Goal: Transaction & Acquisition: Purchase product/service

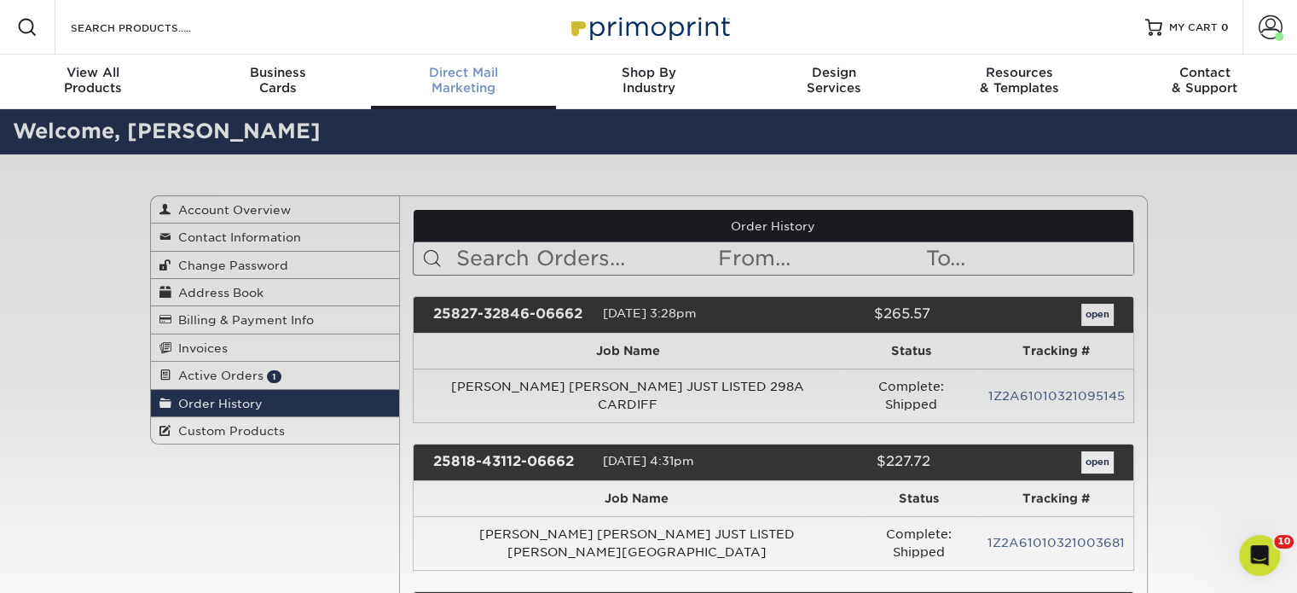
click at [453, 68] on span "Direct Mail" at bounding box center [463, 72] width 185 height 15
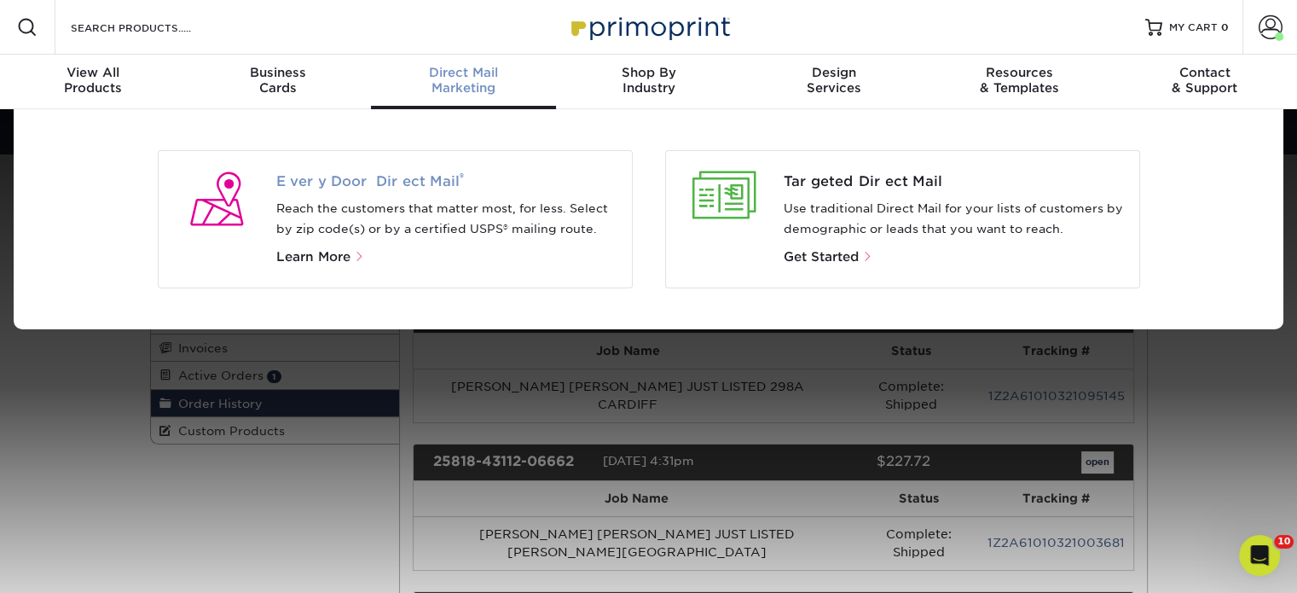
click at [360, 176] on span "Every Door Direct Mail ®" at bounding box center [447, 181] width 342 height 20
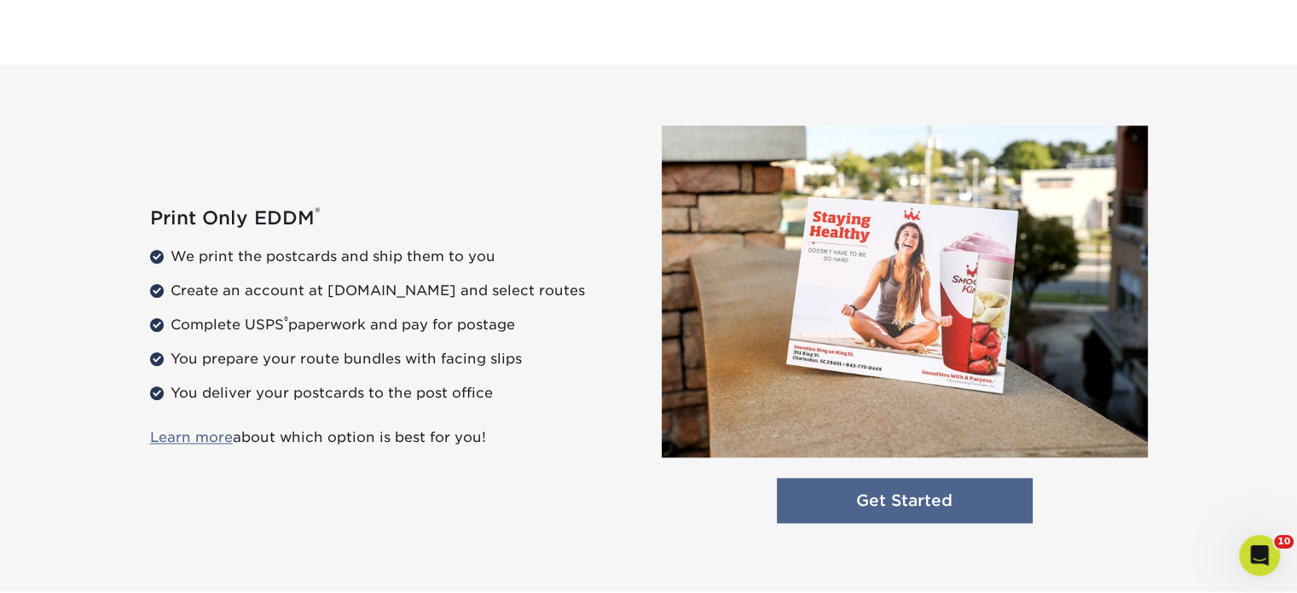
click at [836, 500] on link "Get Started" at bounding box center [905, 499] width 256 height 45
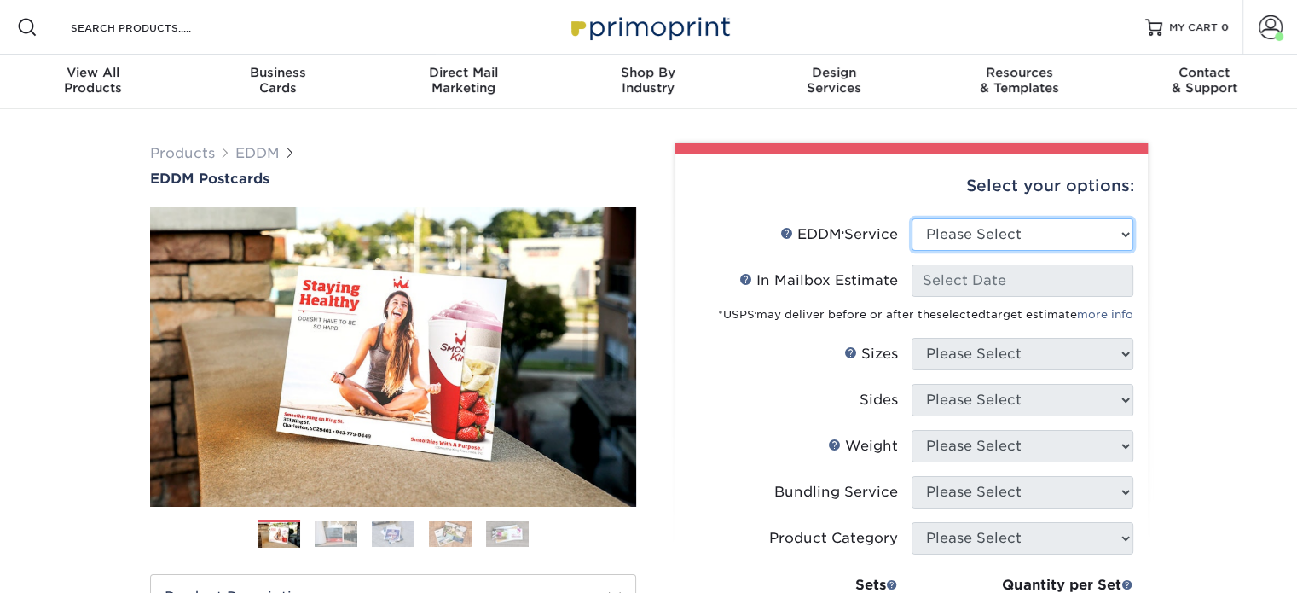
click at [982, 238] on select "Please Select Full Service Print Only" at bounding box center [1022, 234] width 222 height 32
select select "print_only"
click at [911, 218] on select "Please Select Full Service Print Only" at bounding box center [1022, 234] width 222 height 32
select select "-1"
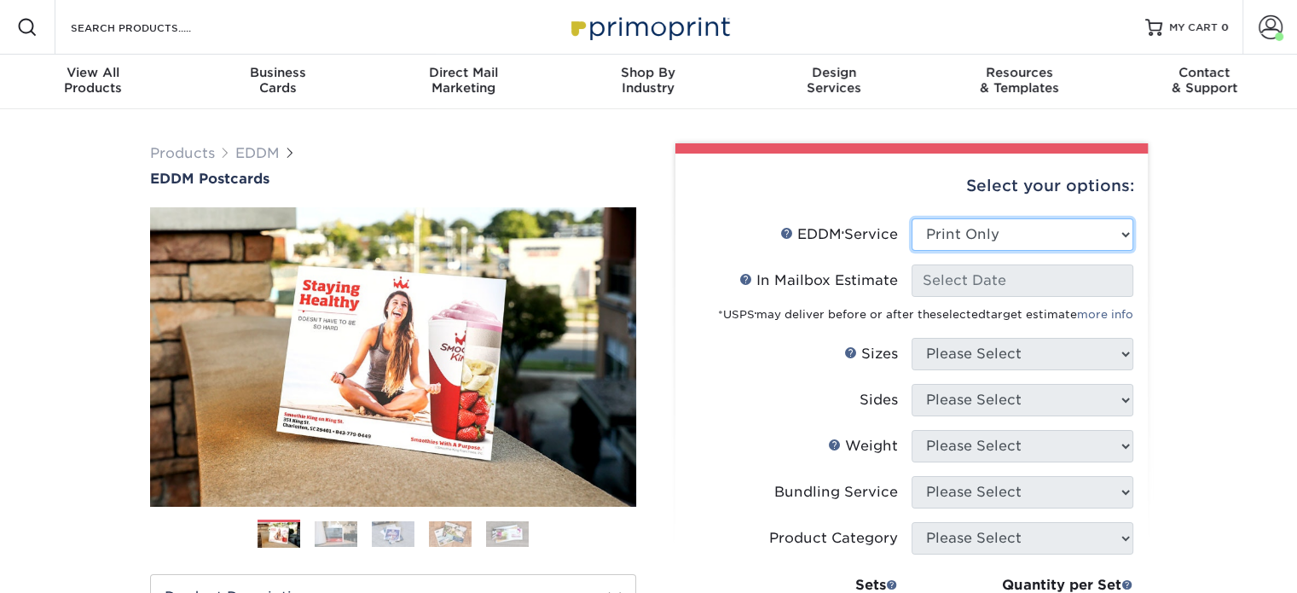
select select "-1"
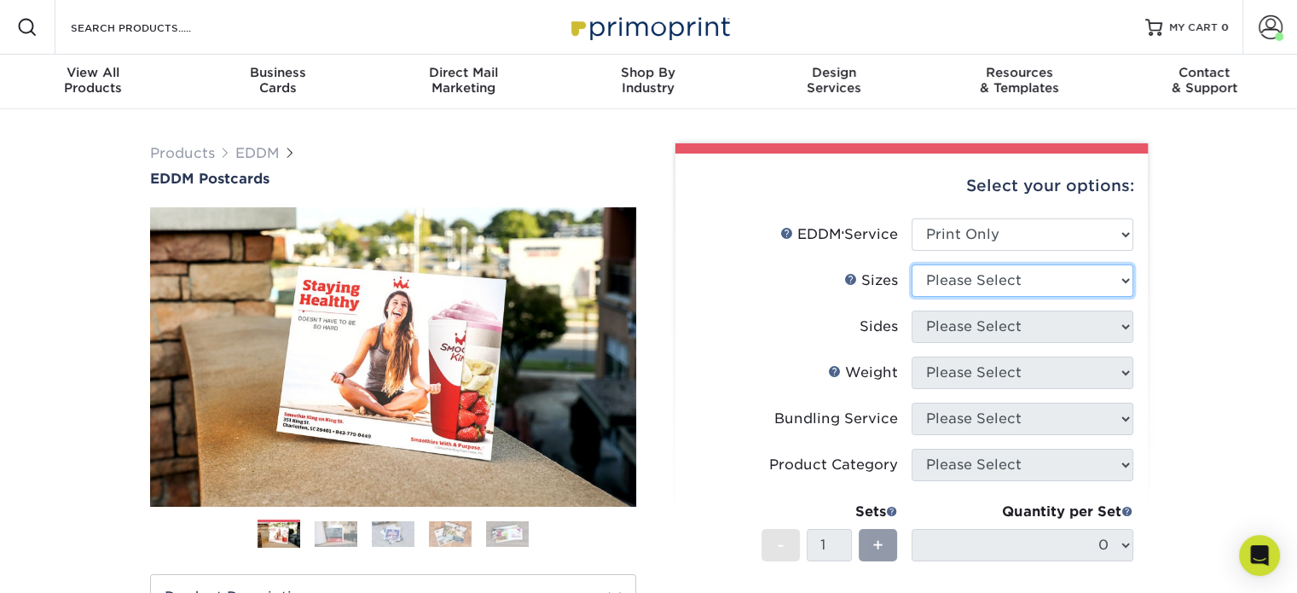
click at [959, 285] on select "Please Select 4.5" x 12" 6" x 12" 6.5" x 8" 6.5" x 9" 6.5" x 12" 7" x 8.5" 8" x…" at bounding box center [1022, 280] width 222 height 32
select select "6.50x9.00"
click at [911, 264] on select "Please Select 4.5" x 12" 6" x 12" 6.5" x 8" 6.5" x 9" 6.5" x 12" 7" x 8.5" 8" x…" at bounding box center [1022, 280] width 222 height 32
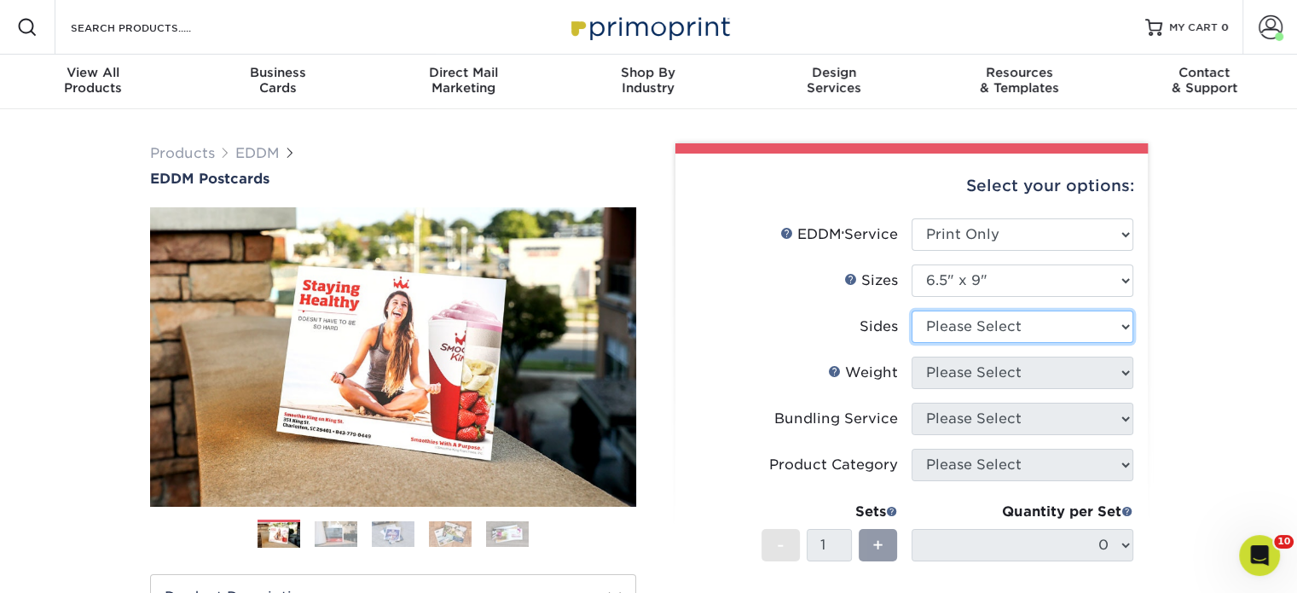
click at [955, 331] on select "Please Select Print Both Sides Print Front Only" at bounding box center [1022, 326] width 222 height 32
select select "13abbda7-1d64-4f25-8bb2-c179b224825d"
click at [911, 310] on select "Please Select Print Both Sides Print Front Only" at bounding box center [1022, 326] width 222 height 32
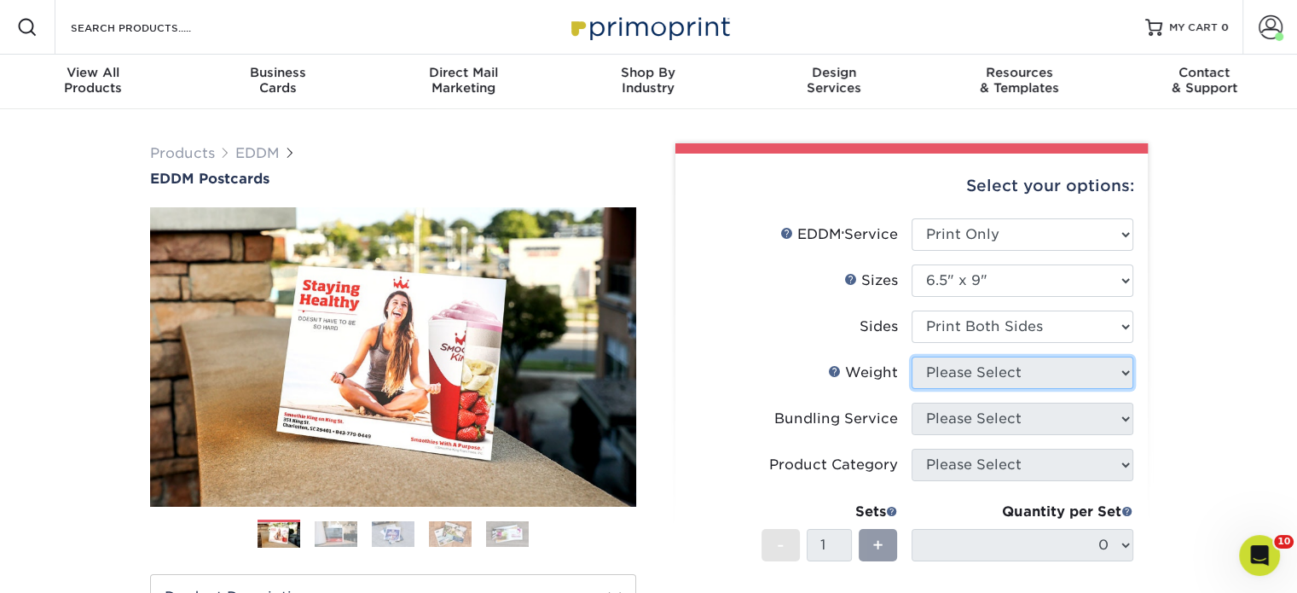
click at [945, 373] on select "Please Select" at bounding box center [1022, 372] width 222 height 32
select select "16PT"
click at [911, 356] on select "Please Select 16PT 14PT" at bounding box center [1022, 372] width 222 height 32
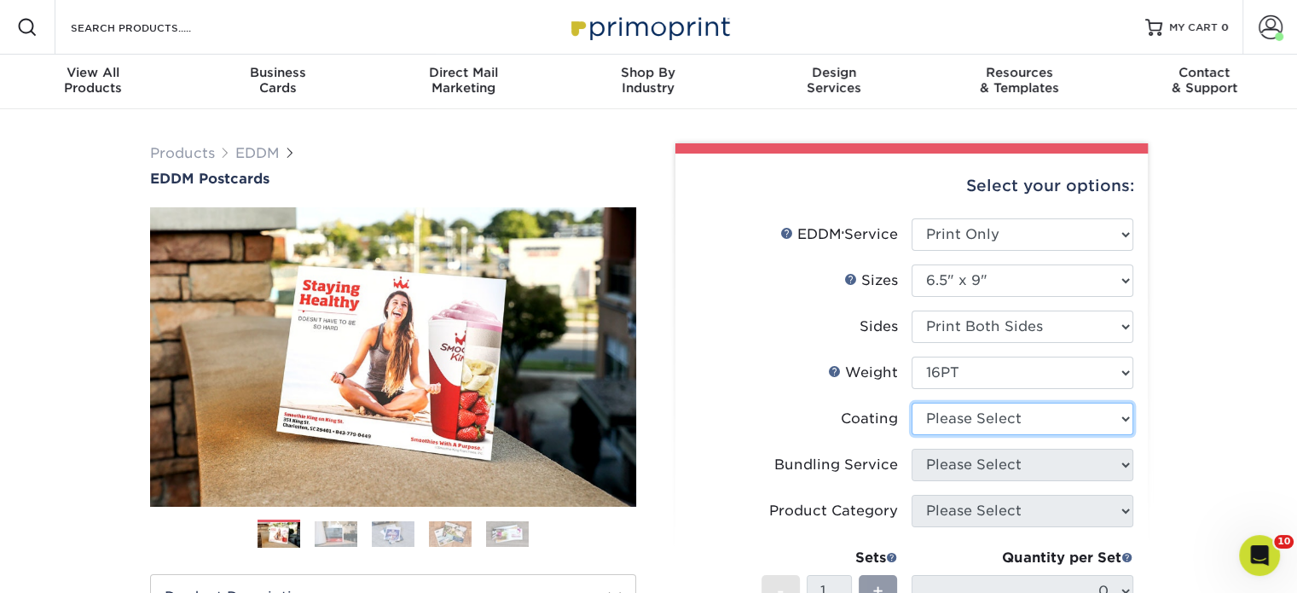
click at [938, 418] on select at bounding box center [1022, 418] width 222 height 32
select select "ae367451-b2b8-45df-a344-0f05b6a12993"
click at [911, 402] on select at bounding box center [1022, 418] width 222 height 32
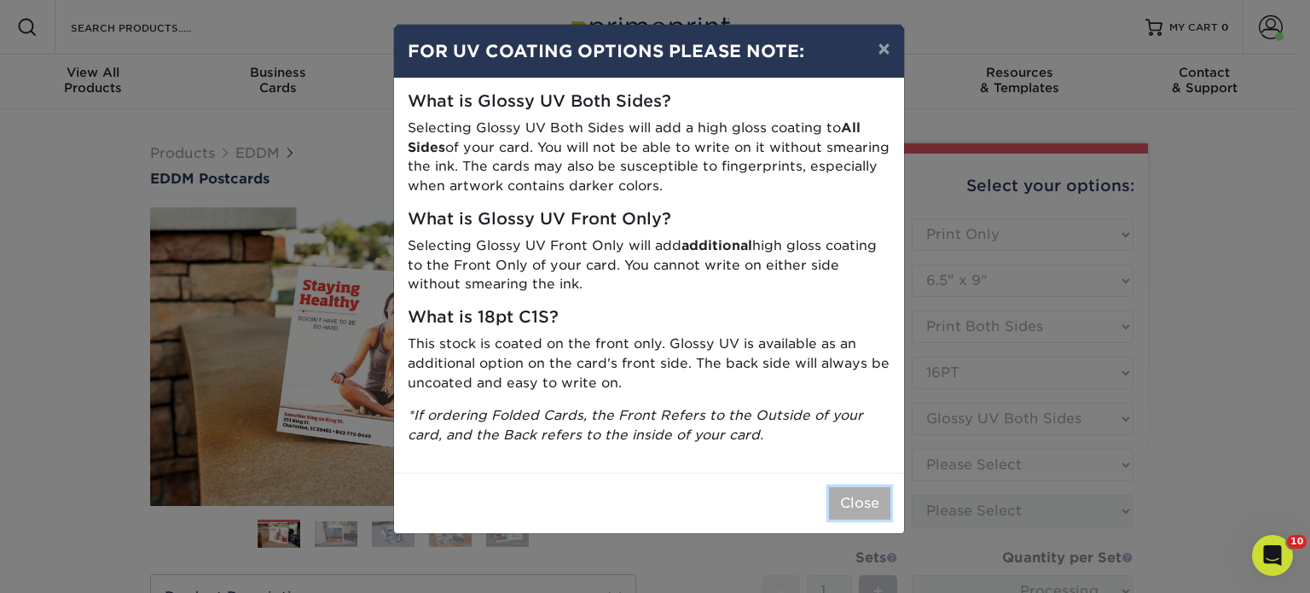
click at [870, 505] on button "Close" at bounding box center [859, 503] width 61 height 32
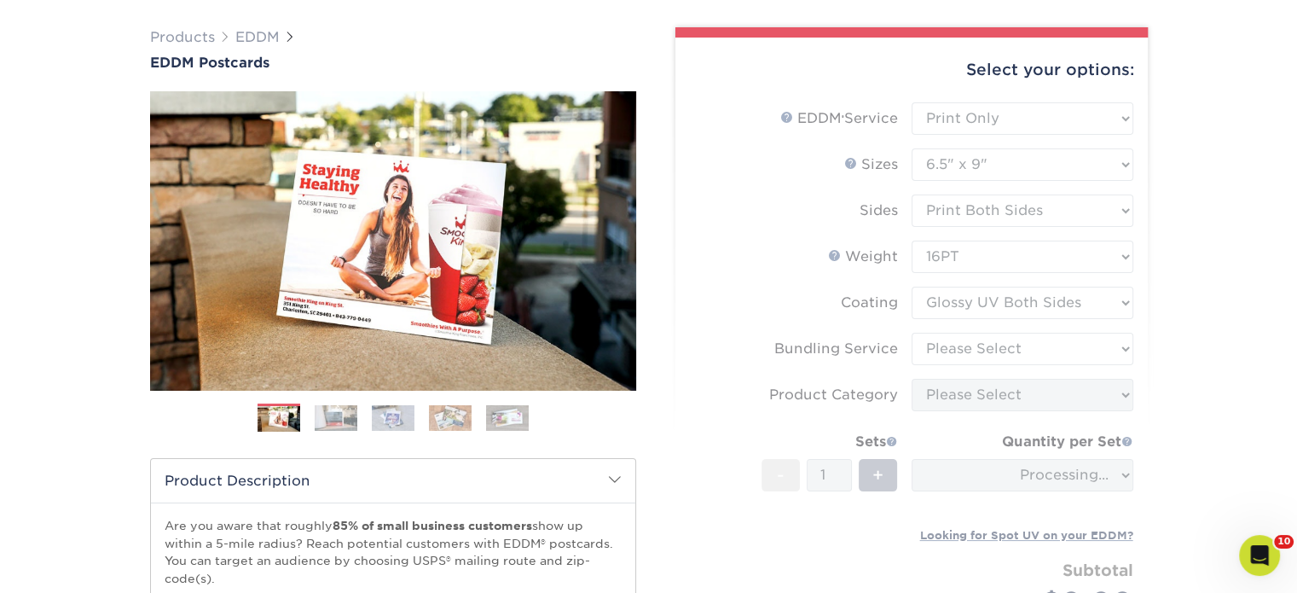
scroll to position [256, 0]
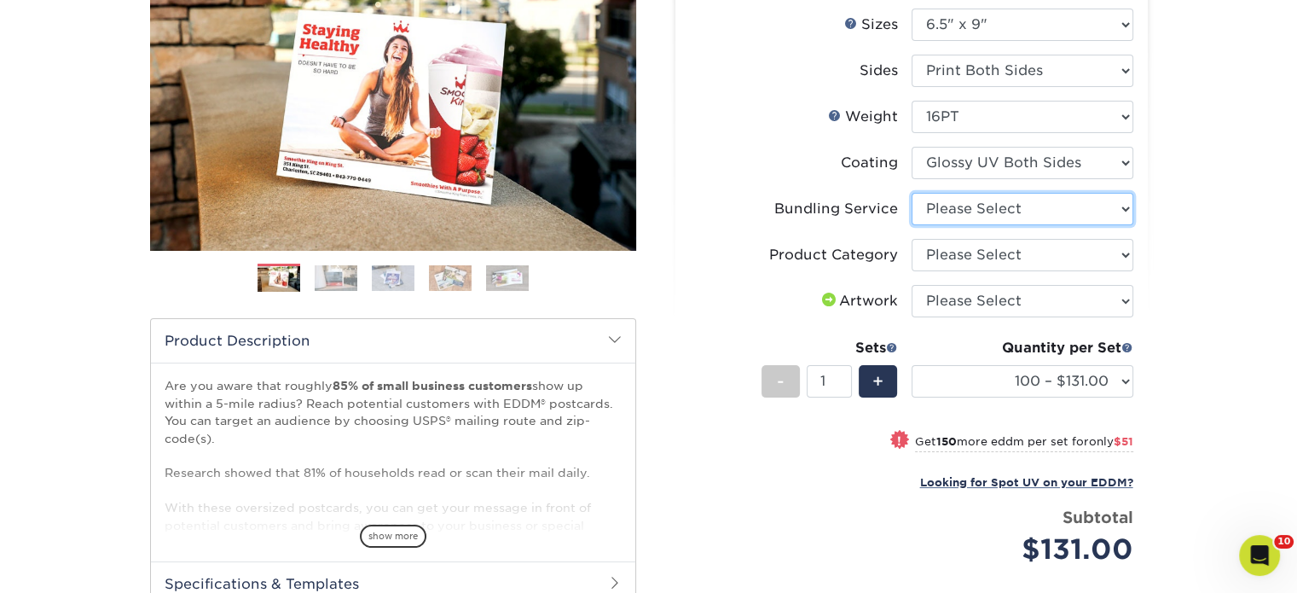
click at [966, 210] on select "Please Select No Bundling Services Yes, Bundles of 50 (+2 Days) Yes, Bundles of…" at bounding box center [1022, 209] width 222 height 32
select select "58689abb-25c0-461c-a4c3-a80b627d6649"
click at [911, 193] on select "Please Select No Bundling Services Yes, Bundles of 50 (+2 Days) Yes, Bundles of…" at bounding box center [1022, 209] width 222 height 32
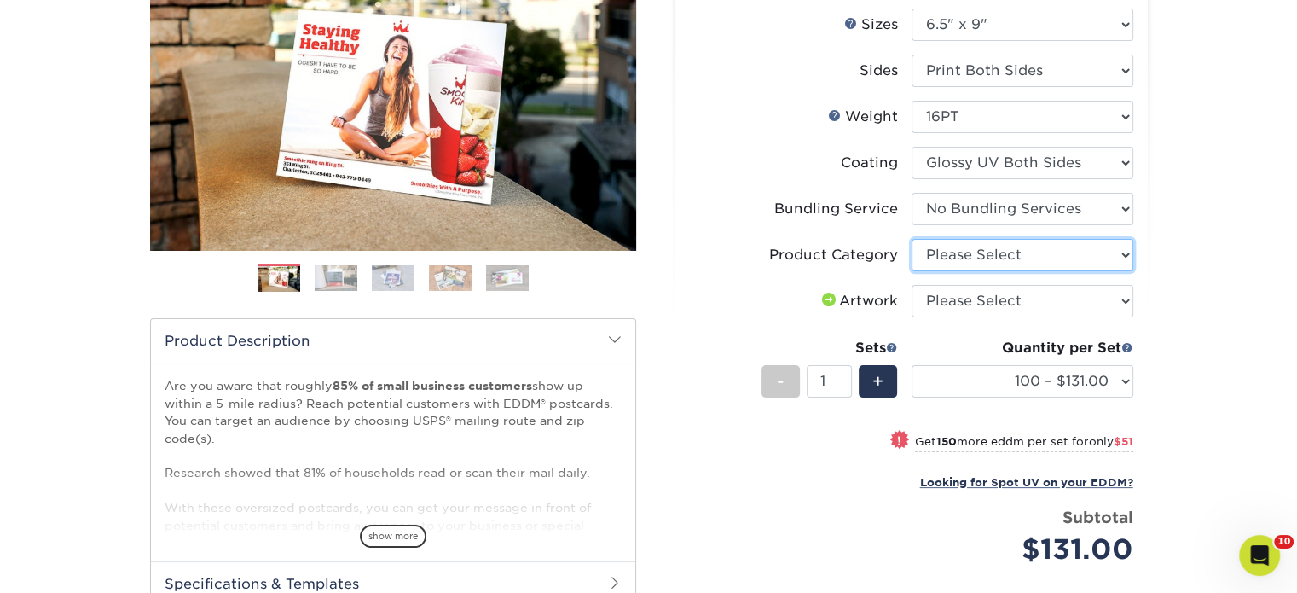
click at [951, 258] on select "Please Select Postcards" at bounding box center [1022, 255] width 222 height 32
select select "9b7272e0-d6c8-4c3c-8e97-d3a1bcdab858"
click at [911, 239] on select "Please Select Postcards" at bounding box center [1022, 255] width 222 height 32
click at [945, 306] on select "Please Select I will upload files I need a design - $150" at bounding box center [1022, 301] width 222 height 32
select select "upload"
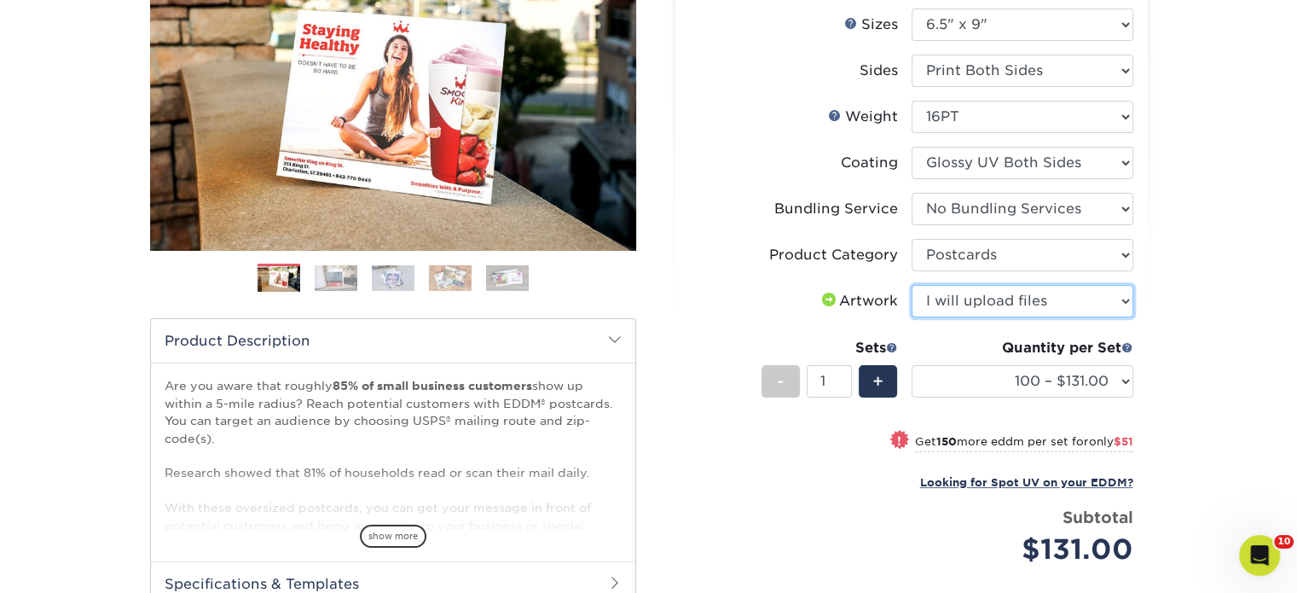
click at [911, 285] on select "Please Select I will upload files I need a design - $150" at bounding box center [1022, 301] width 222 height 32
click at [941, 350] on div "Quantity per Set" at bounding box center [1022, 348] width 222 height 20
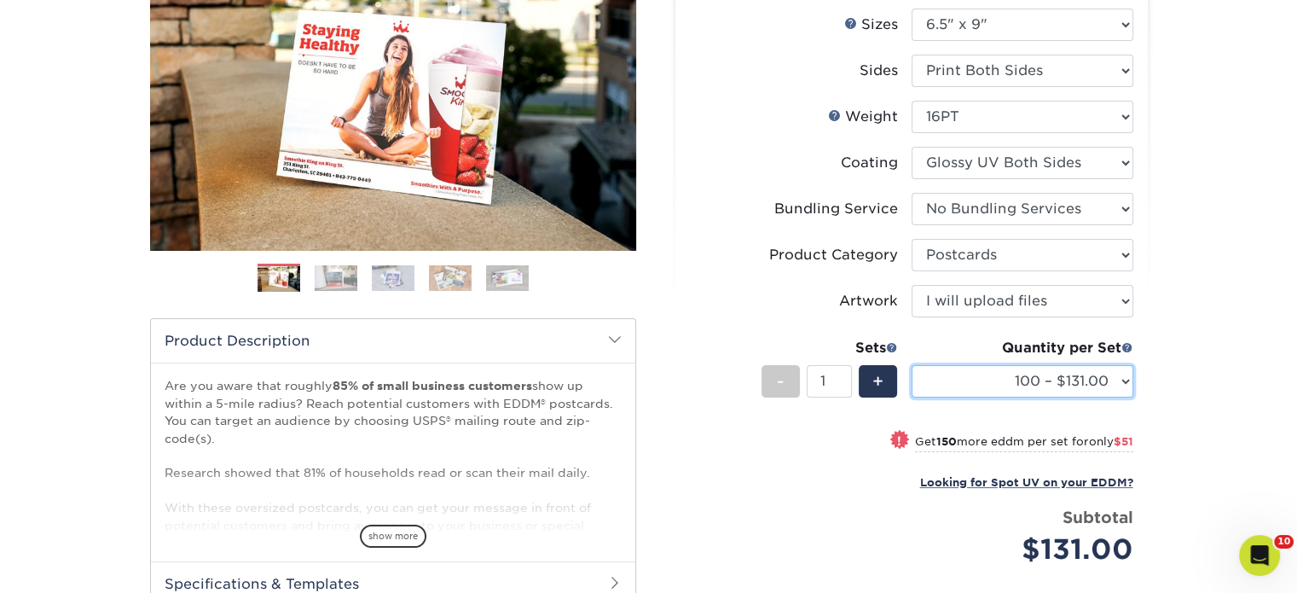
click at [941, 371] on select "100 – $131.00 250 – $182.00 500 – $203.00 1000 – $227.00 2500 – $379.00 5000 – …" at bounding box center [1022, 381] width 222 height 32
select select "500 – $203.00"
click at [911, 365] on select "100 – $131.00 250 – $182.00 500 – $203.00 1000 – $227.00 2500 – $379.00 5000 – …" at bounding box center [1022, 381] width 222 height 32
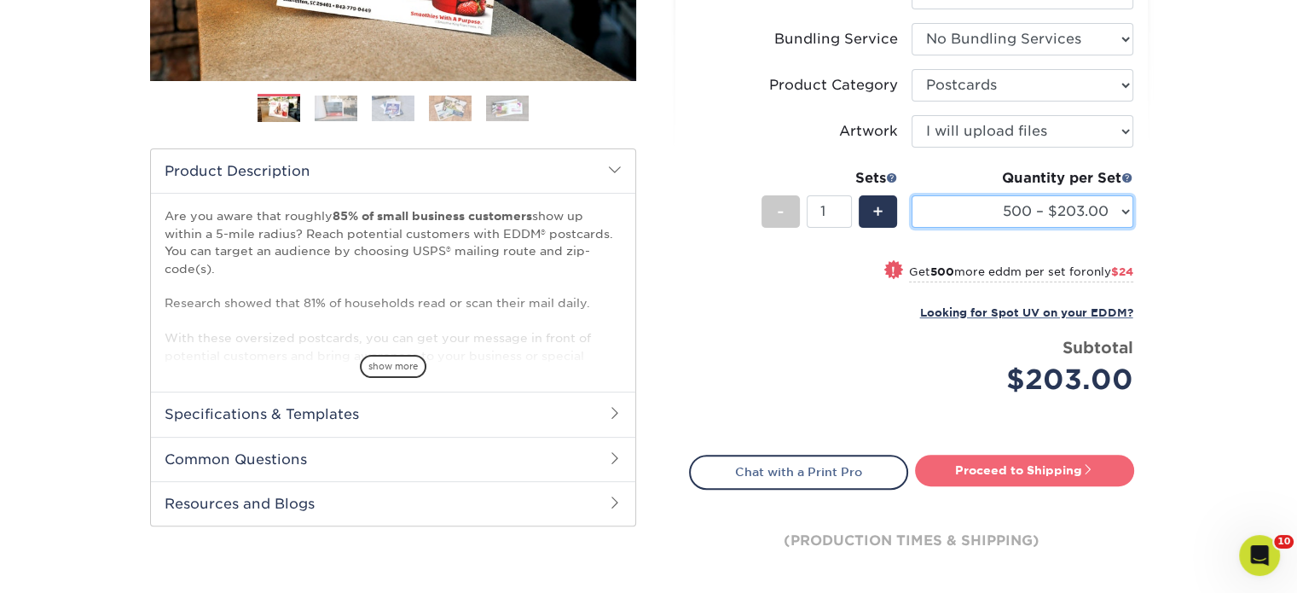
scroll to position [597, 0]
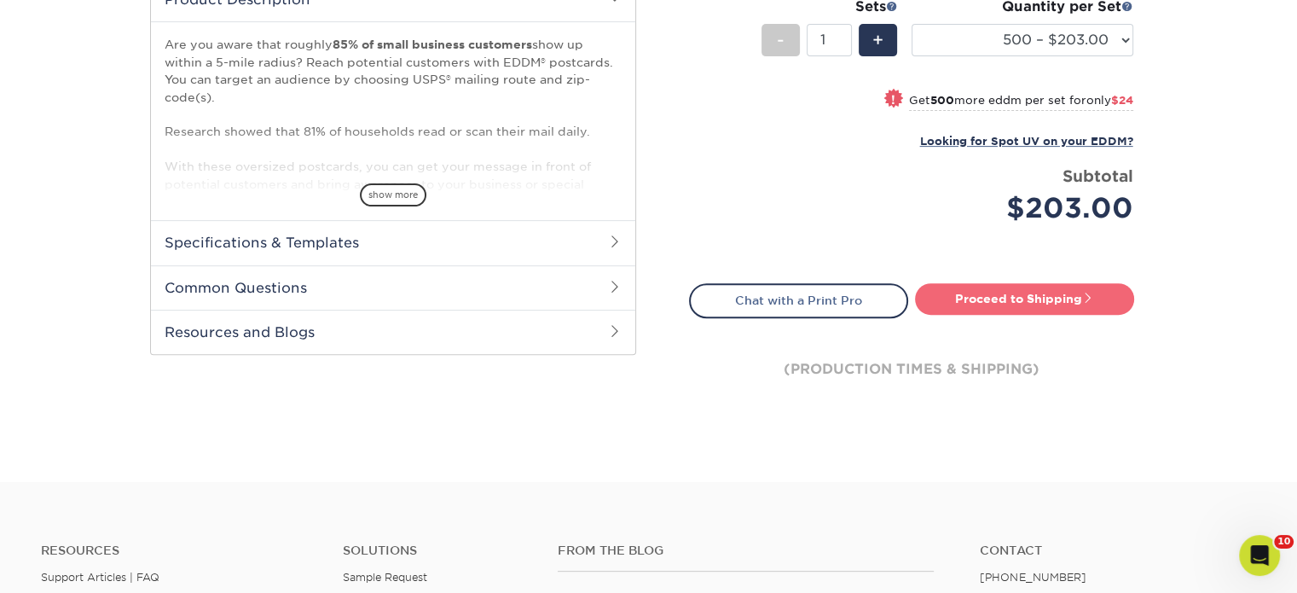
click at [1023, 297] on link "Proceed to Shipping" at bounding box center [1024, 298] width 219 height 31
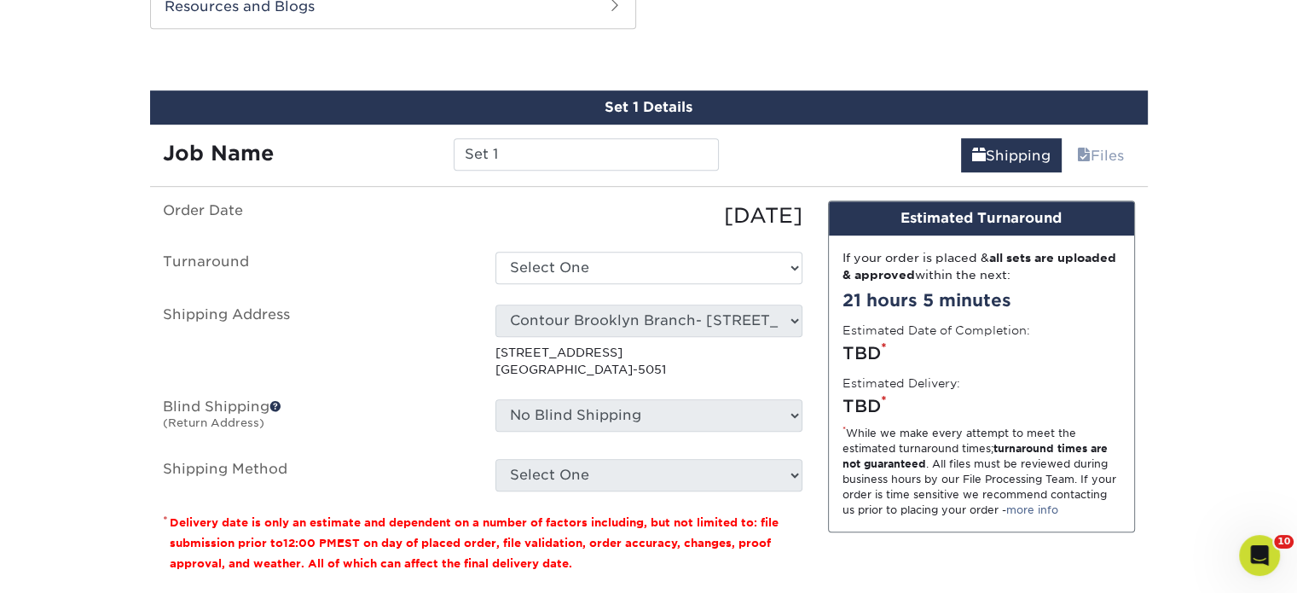
scroll to position [924, 0]
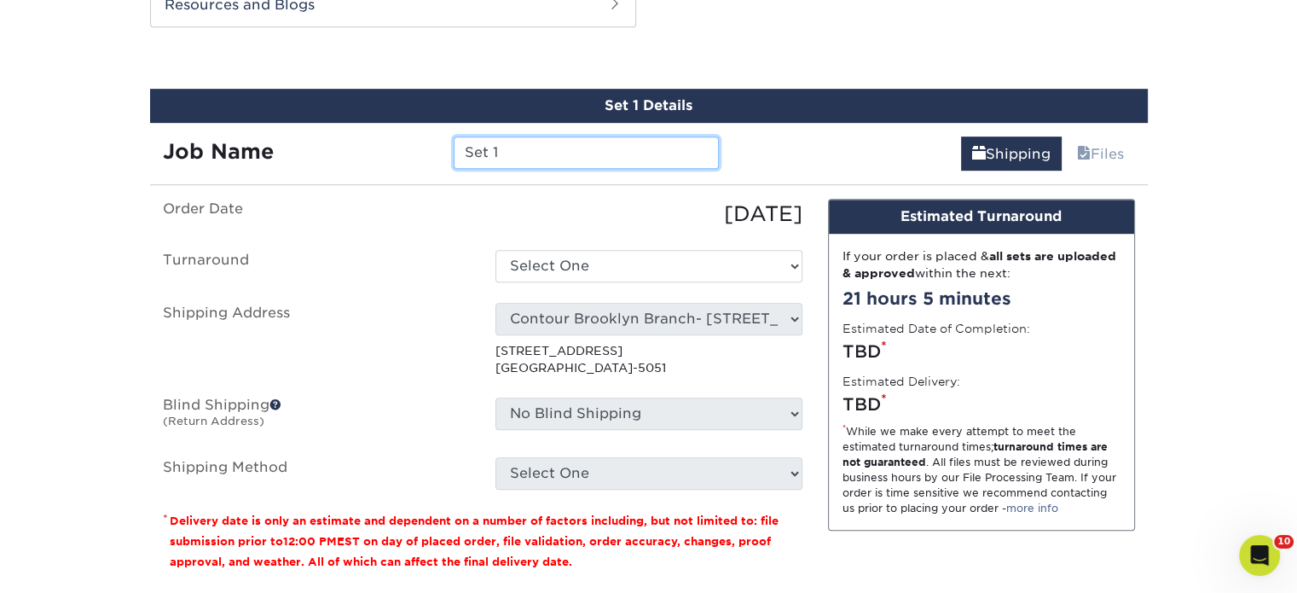
click at [599, 148] on input "Set 1" at bounding box center [586, 152] width 265 height 32
click at [674, 153] on input "JOHN PENA EXIT DKC" at bounding box center [586, 152] width 265 height 32
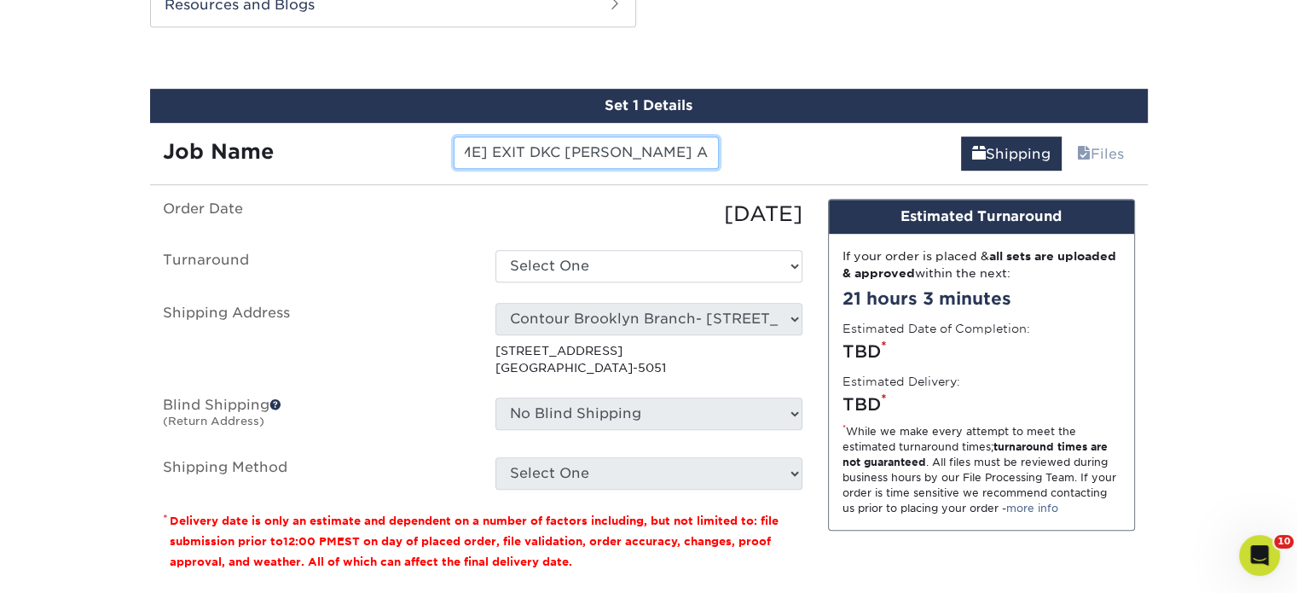
type input "JOHN PENA EXIT DKC IMANI COUSAR AUTUMN"
click at [645, 282] on ul "Order Date 09/05/2025 Turnaround Select One 2-4 Business Days 2 Day Next Busine…" at bounding box center [482, 344] width 639 height 291
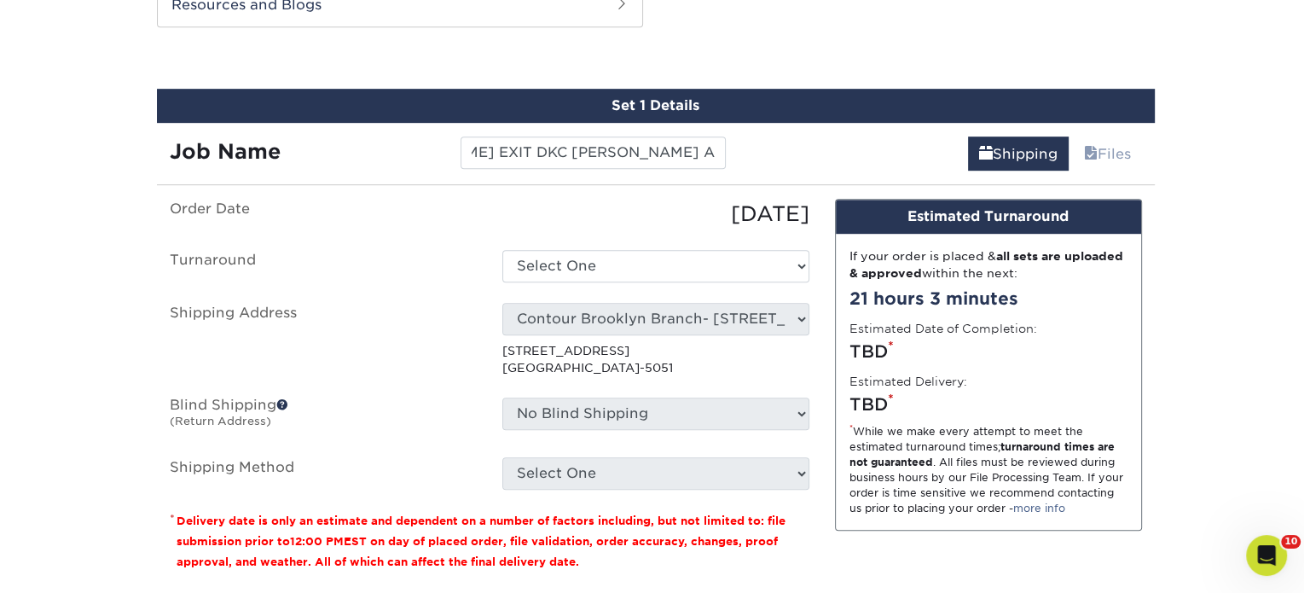
scroll to position [0, 0]
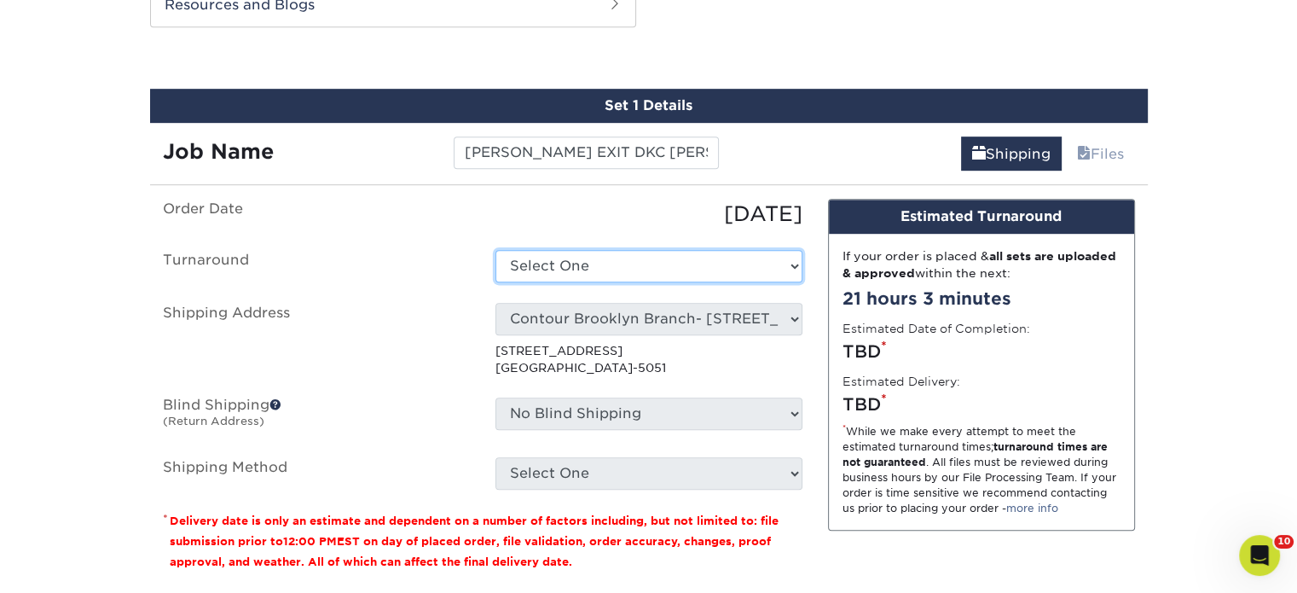
click at [621, 274] on select "Select One 2-4 Business Days 2 Day Next Business Day" at bounding box center [648, 266] width 307 height 32
select select "85e402c1-f951-4e08-96d1-f1db94a1be34"
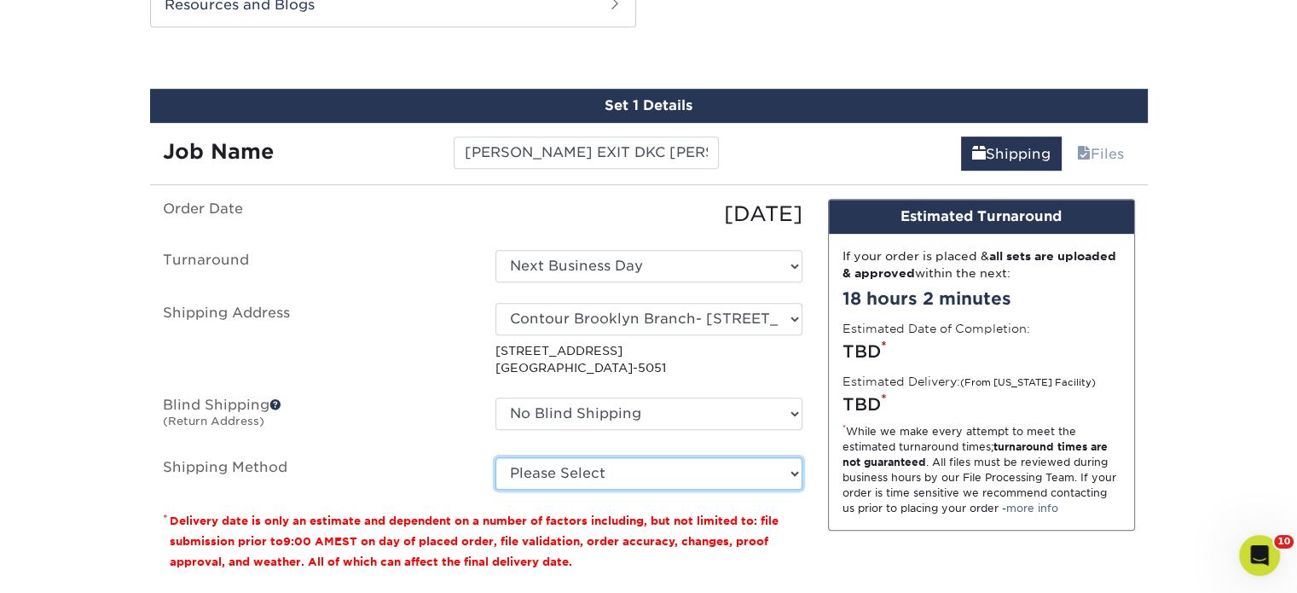
click at [544, 473] on select "Please Select Ground Shipping (+$17.61) 3 Day Shipping Service (+$21.71) 2 Day …" at bounding box center [648, 473] width 307 height 32
click at [457, 477] on label "Shipping Method" at bounding box center [316, 473] width 333 height 32
click at [584, 333] on div "Select One" at bounding box center [649, 340] width 333 height 74
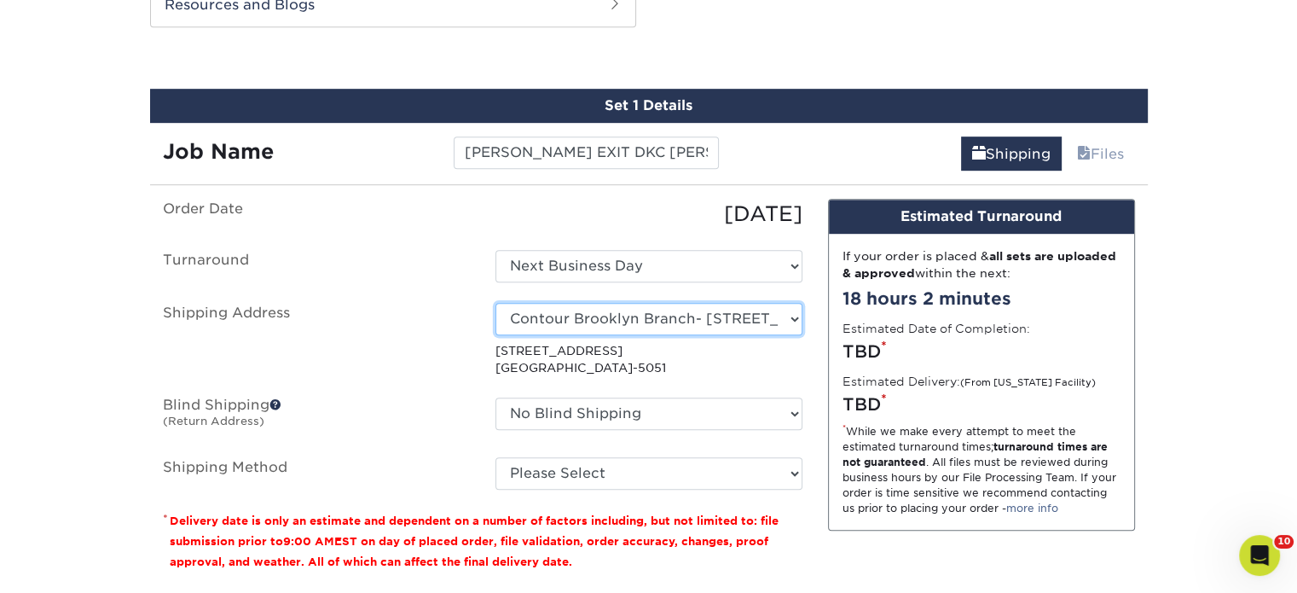
click at [593, 320] on select "Select One Realty Connect USA" at bounding box center [648, 319] width 307 height 32
select select "newaddress"
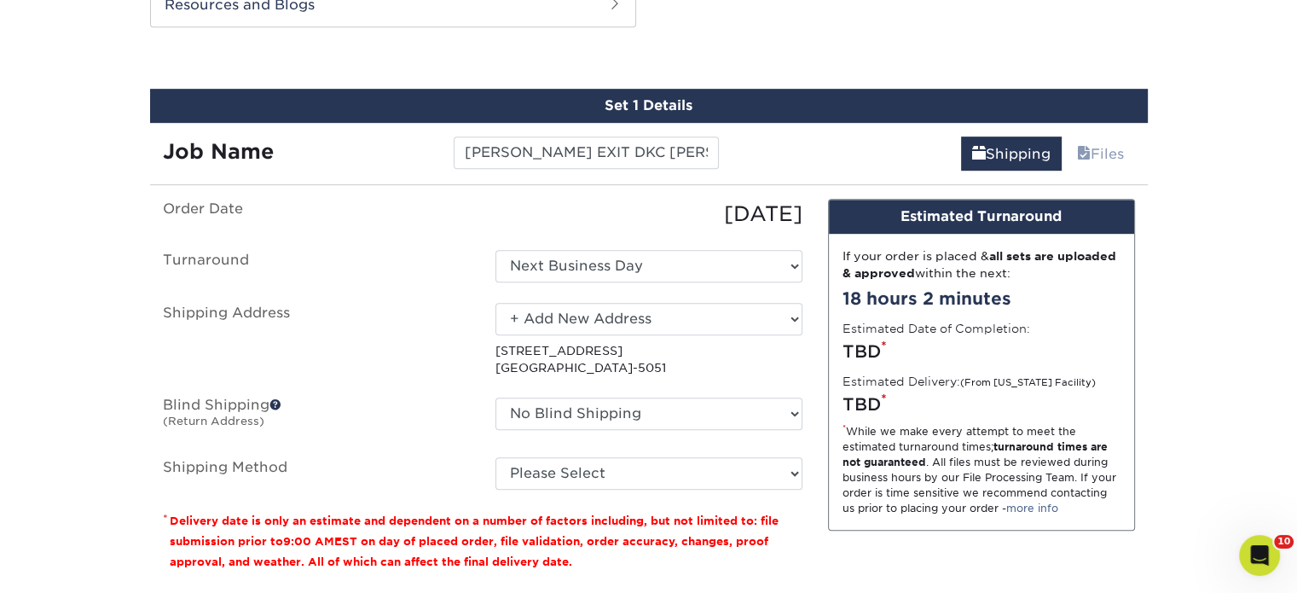
click at [495, 303] on select "Select One Realty Connect USA" at bounding box center [648, 319] width 307 height 32
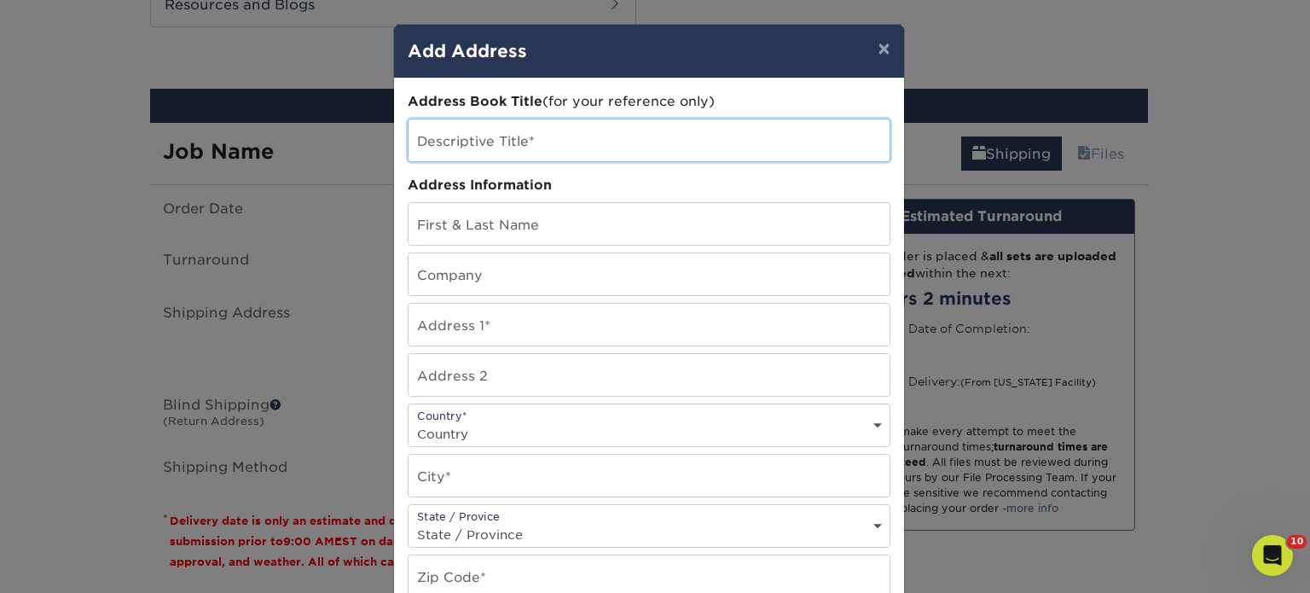
click at [523, 152] on input "text" at bounding box center [648, 140] width 481 height 42
type input "[PERSON_NAME] EXIT REALTY OFFICE"
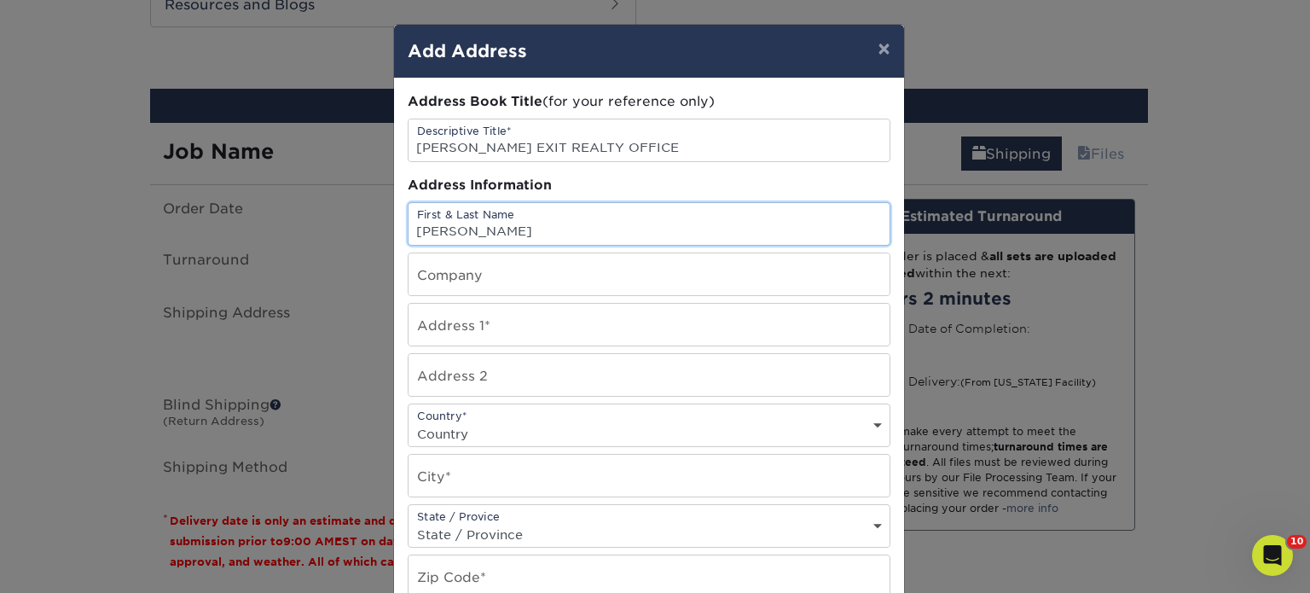
type input "IMANI COUSAR"
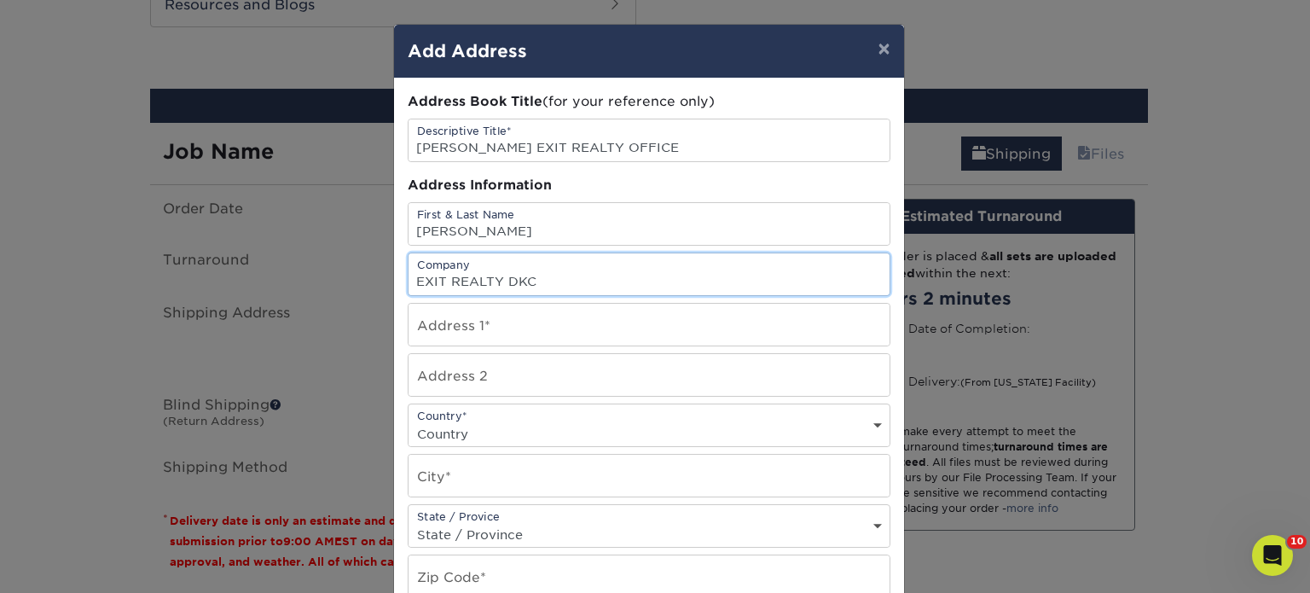
type input "EXIT REALTY DKC"
type input "3825 E. TREMONT AVENUE"
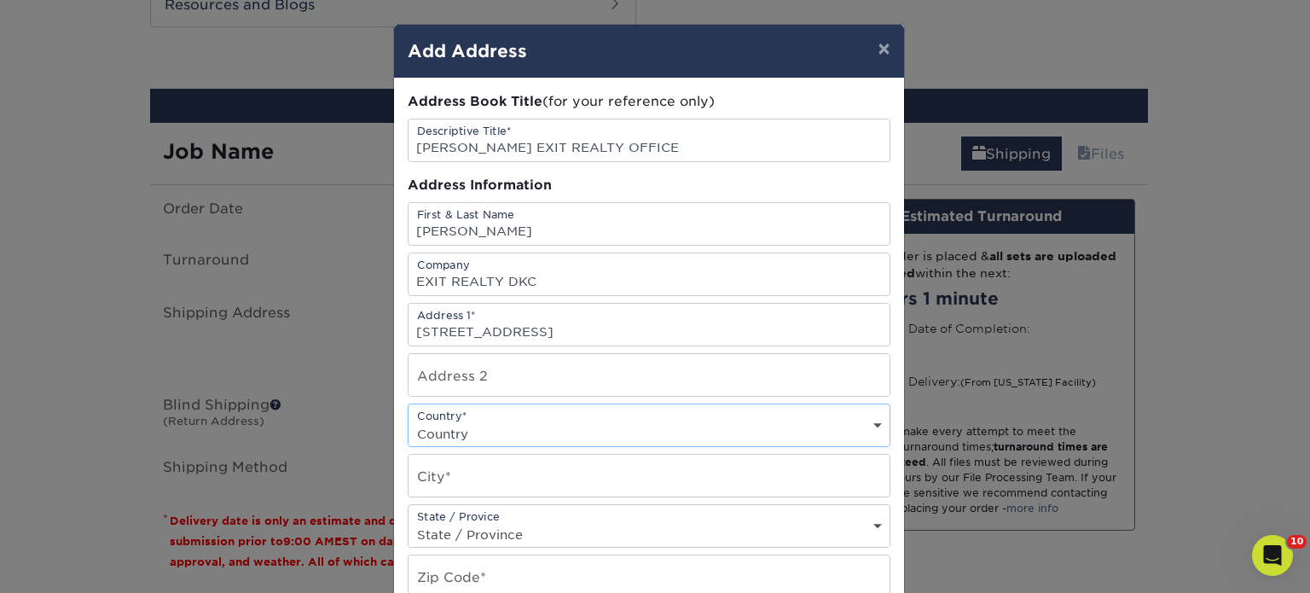
click at [531, 424] on select "Country United States Canada ----------------------------- Afghanistan Albania …" at bounding box center [648, 433] width 481 height 25
select select "US"
click at [531, 467] on input "text" at bounding box center [648, 475] width 481 height 42
type input "BRONX"
select select "NY"
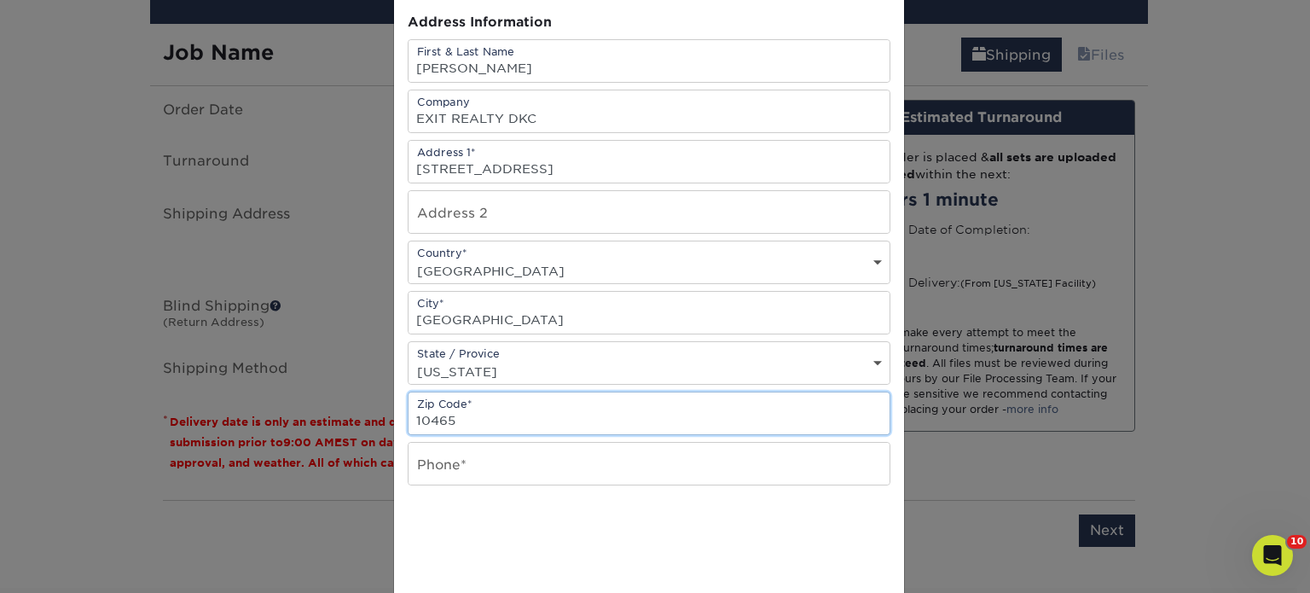
scroll to position [171, 0]
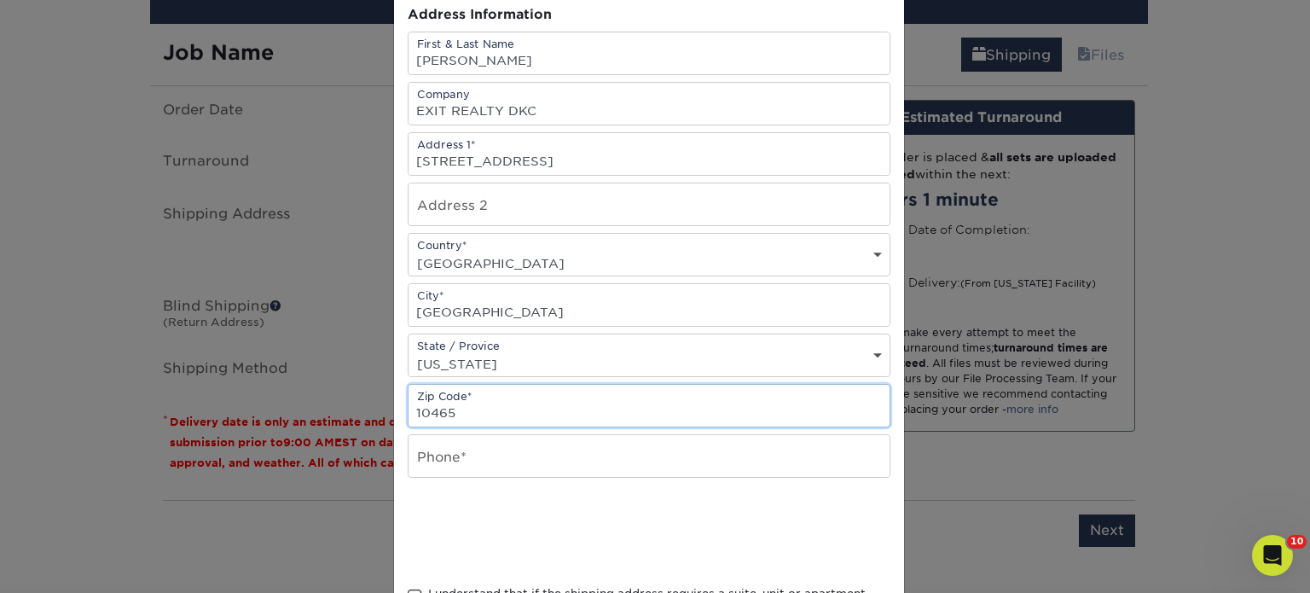
type input "10465"
click at [506, 439] on input "text" at bounding box center [648, 456] width 481 height 42
type input "6"
type input "5166661201"
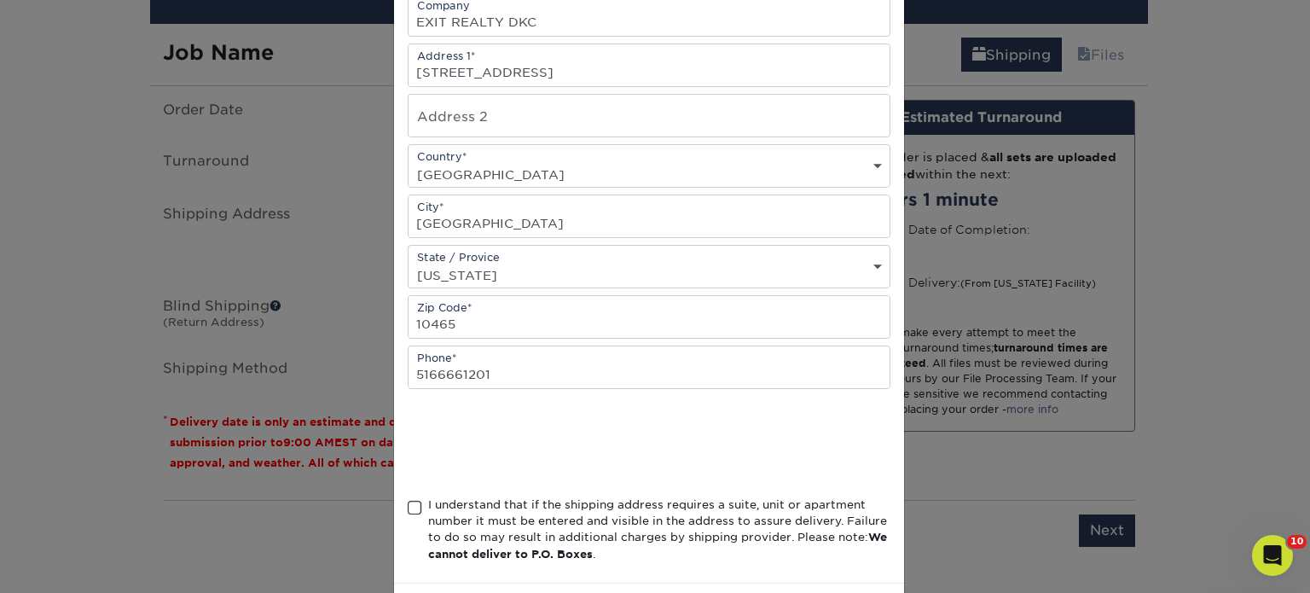
scroll to position [329, 0]
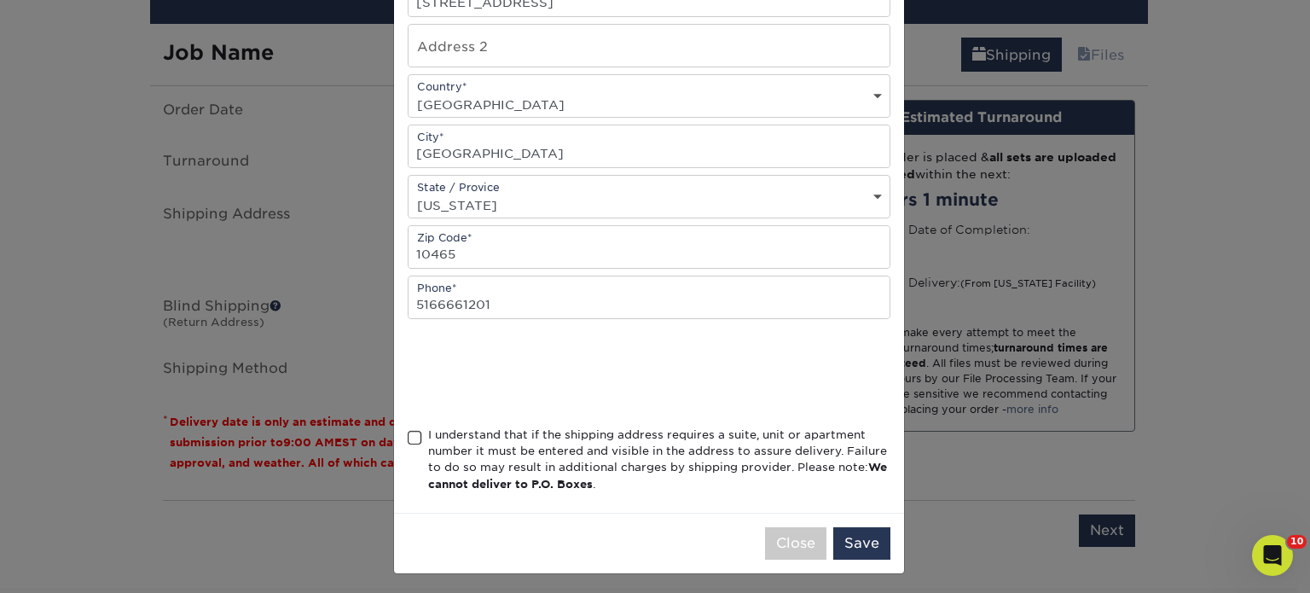
drag, startPoint x: 410, startPoint y: 431, endPoint x: 503, endPoint y: 460, distance: 97.4
click at [410, 432] on span at bounding box center [415, 438] width 14 height 16
click at [0, 0] on input "I understand that if the shipping address requires a suite, unit or apartment n…" at bounding box center [0, 0] width 0 height 0
click at [870, 542] on button "Save" at bounding box center [861, 543] width 57 height 32
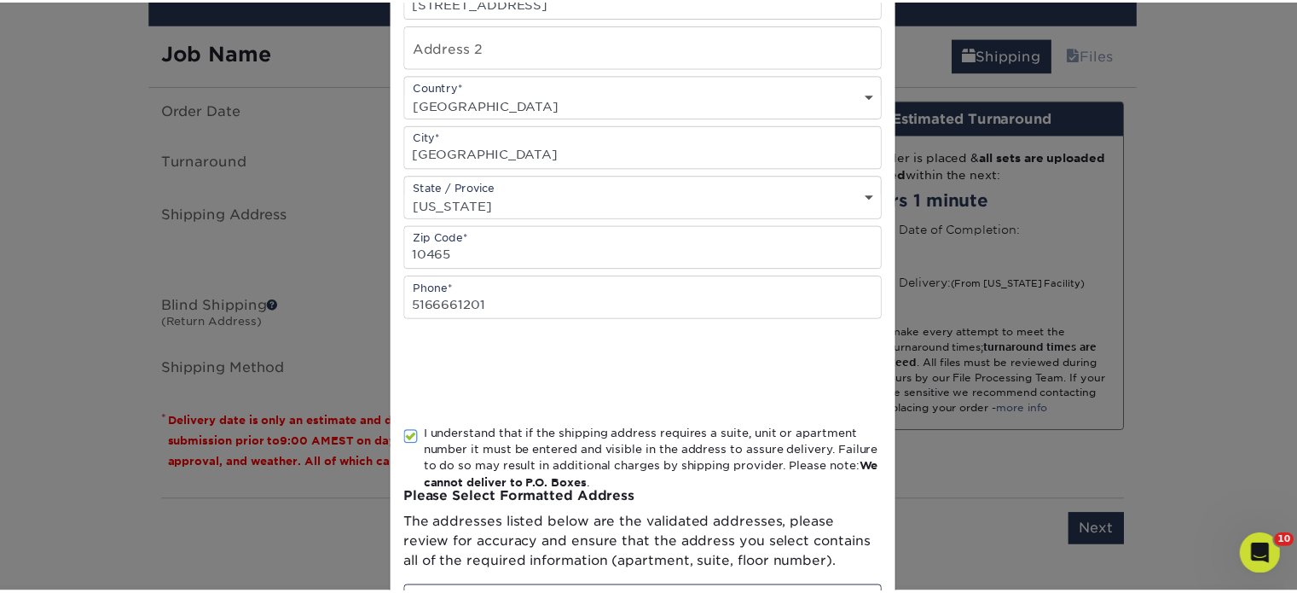
scroll to position [0, 0]
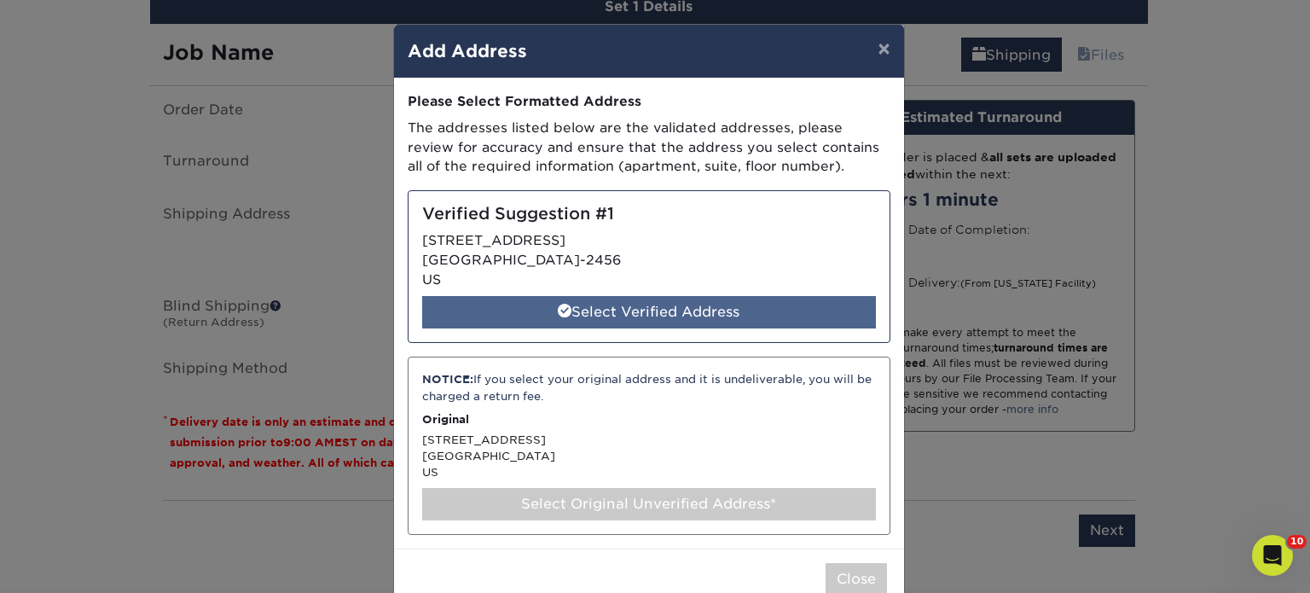
click at [654, 301] on div "Select Verified Address" at bounding box center [649, 312] width 454 height 32
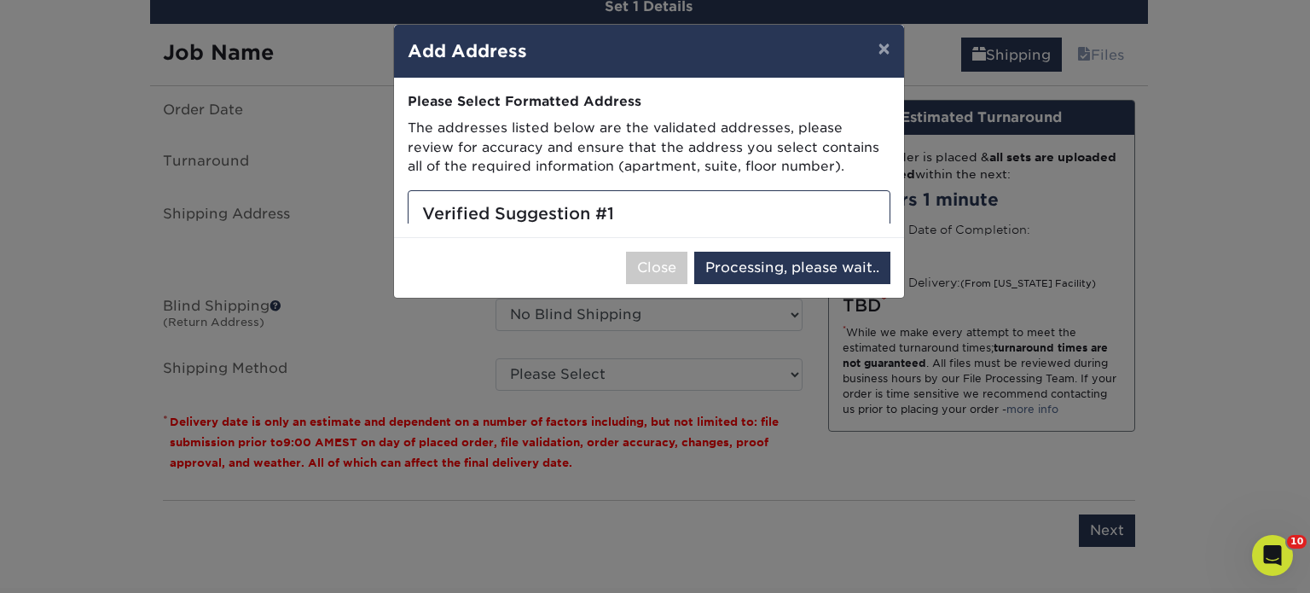
select select "285730"
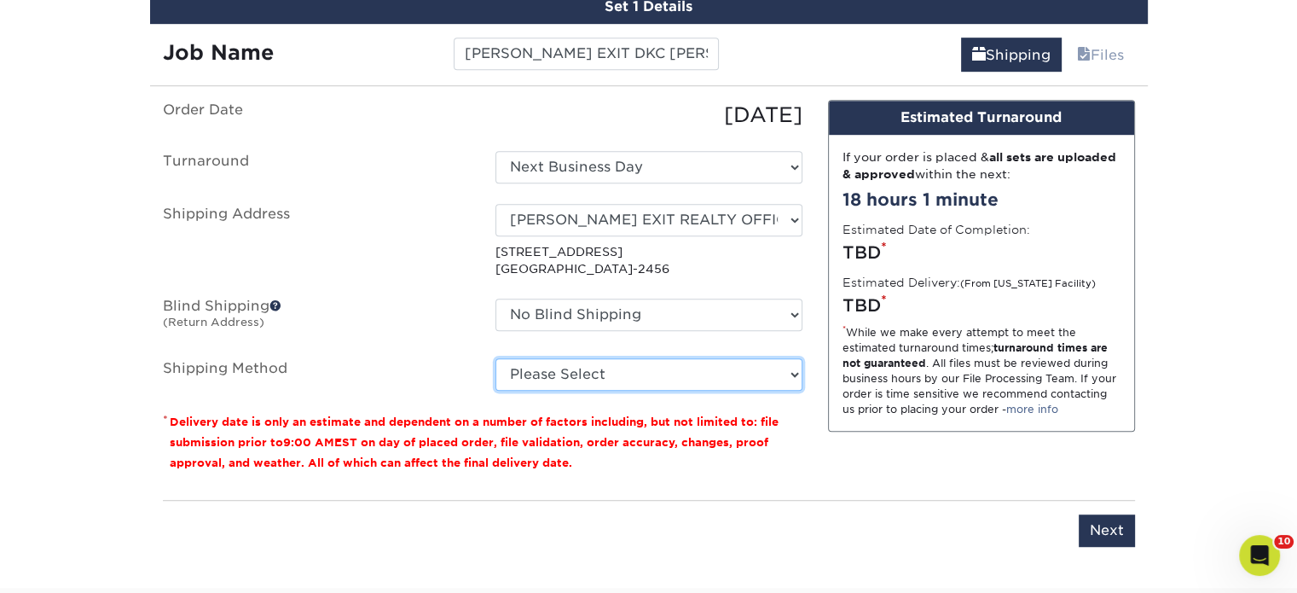
click at [623, 383] on select "Please Select Ground Shipping (+$24.68) 3 Day Shipping Service (+$32.91) 2 Day …" at bounding box center [648, 374] width 307 height 32
select select "03"
click at [495, 358] on select "Please Select Ground Shipping (+$24.68) 3 Day Shipping Service (+$32.91) 2 Day …" at bounding box center [648, 374] width 307 height 32
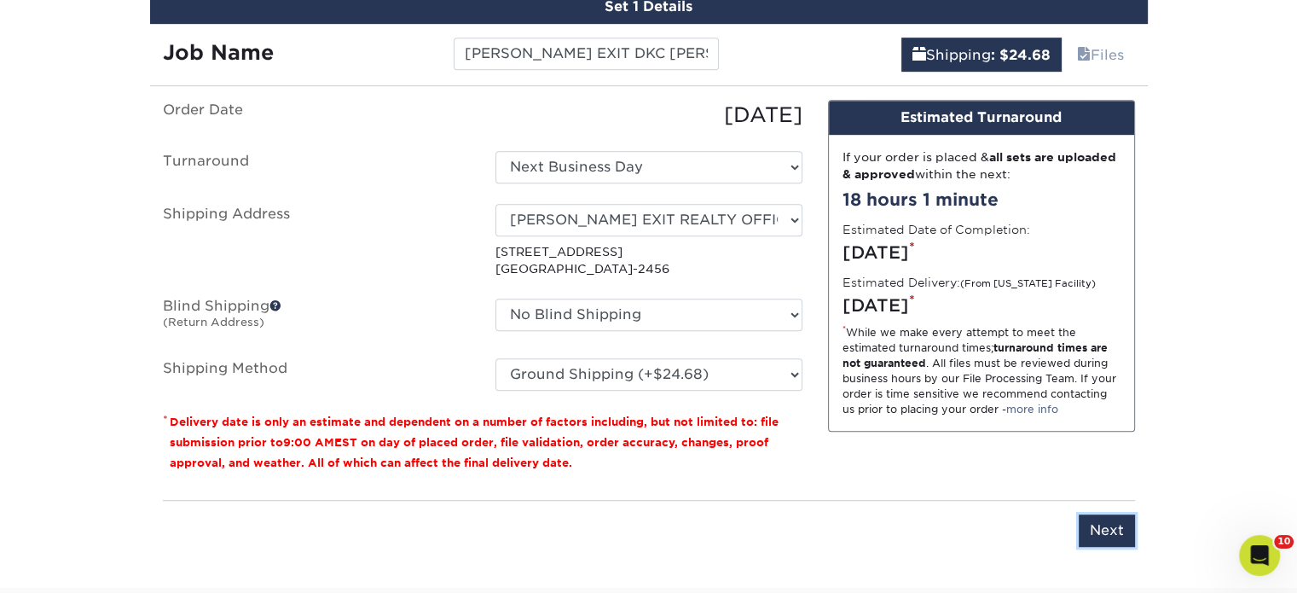
click at [1103, 521] on input "Next" at bounding box center [1107, 530] width 56 height 32
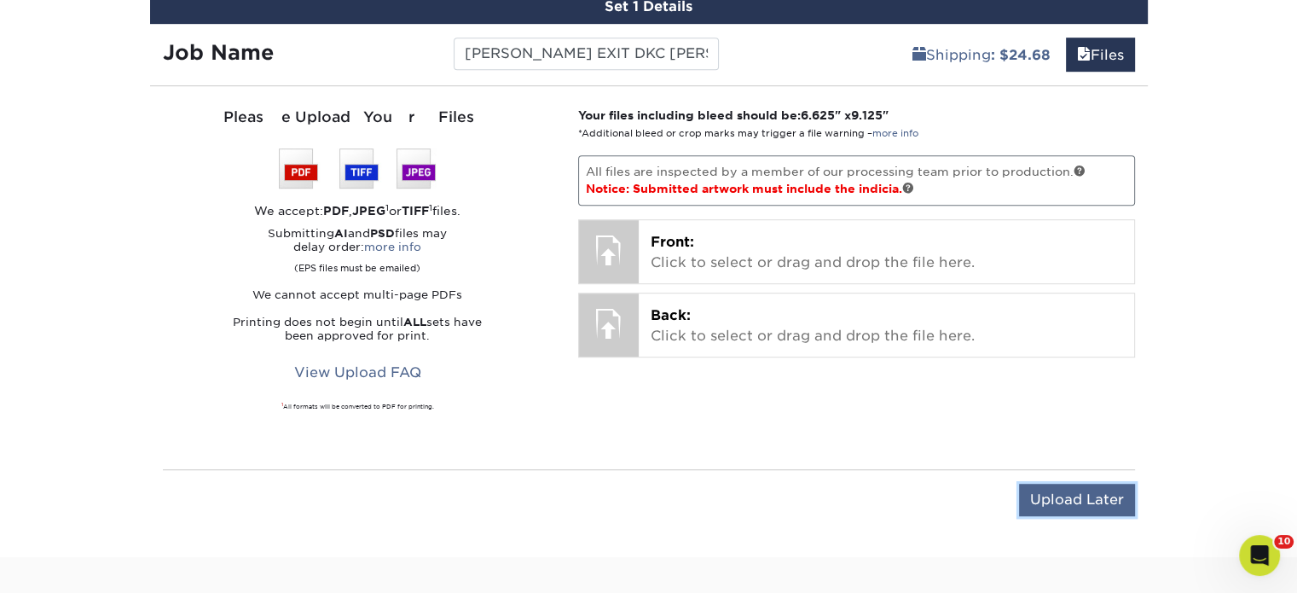
click at [1073, 504] on input "Upload Later" at bounding box center [1077, 499] width 116 height 32
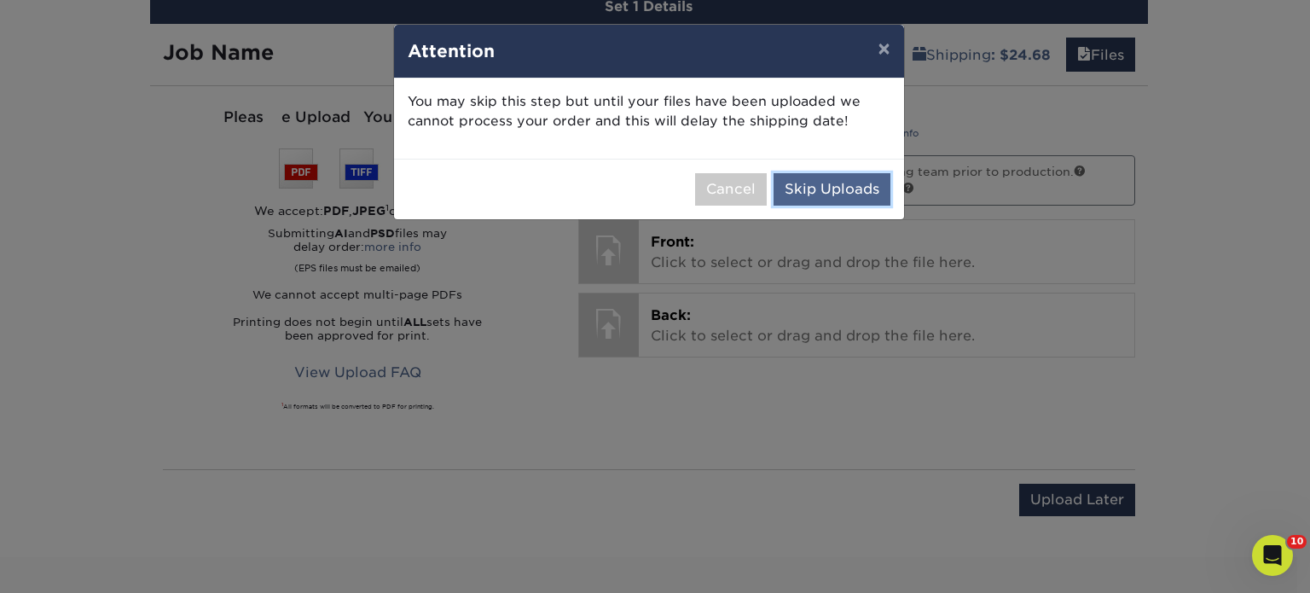
click at [819, 186] on button "Skip Uploads" at bounding box center [831, 189] width 117 height 32
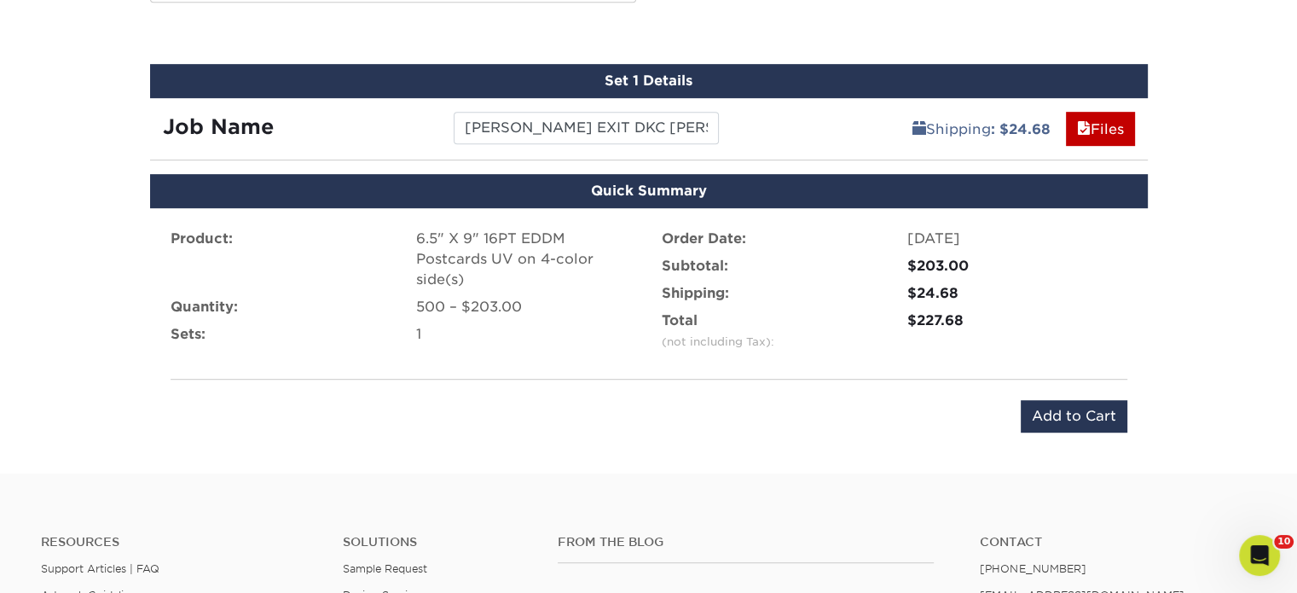
scroll to position [1144, 0]
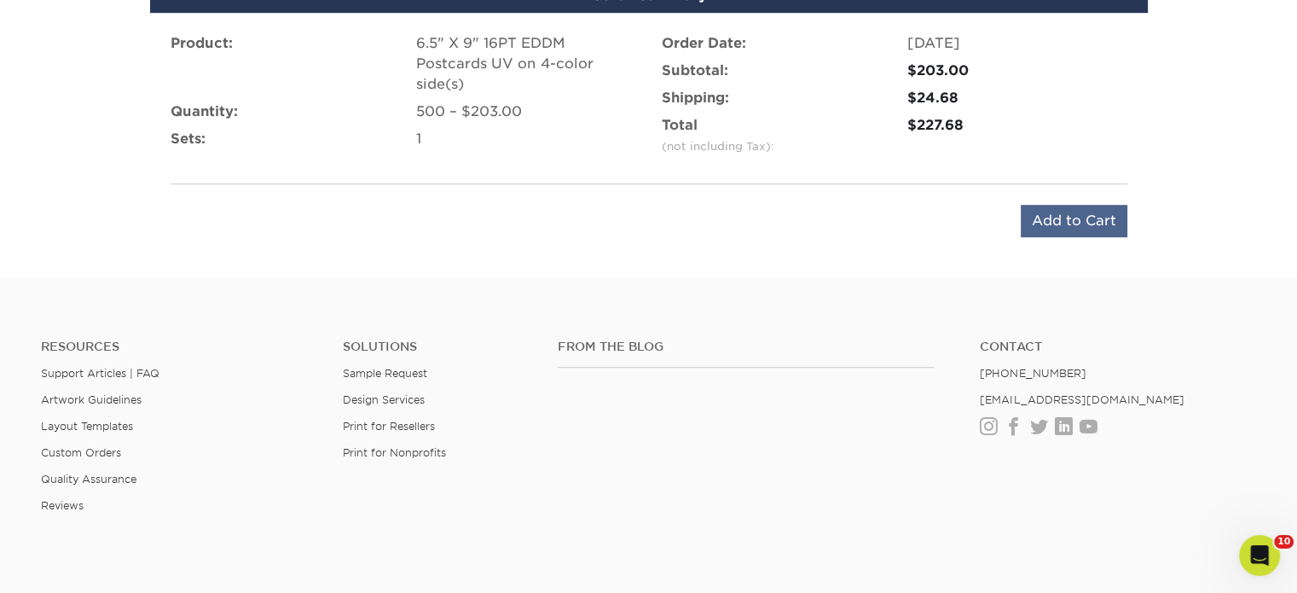
drag, startPoint x: 1071, startPoint y: 239, endPoint x: 1079, endPoint y: 220, distance: 20.3
click at [1071, 238] on div "Product: 6.5" X 9" 16PT EDDM Postcards UV on 4-color side(s) Quantity: 500 – $2…" at bounding box center [649, 135] width 998 height 245
click at [1080, 214] on input "Add to Cart" at bounding box center [1074, 221] width 107 height 32
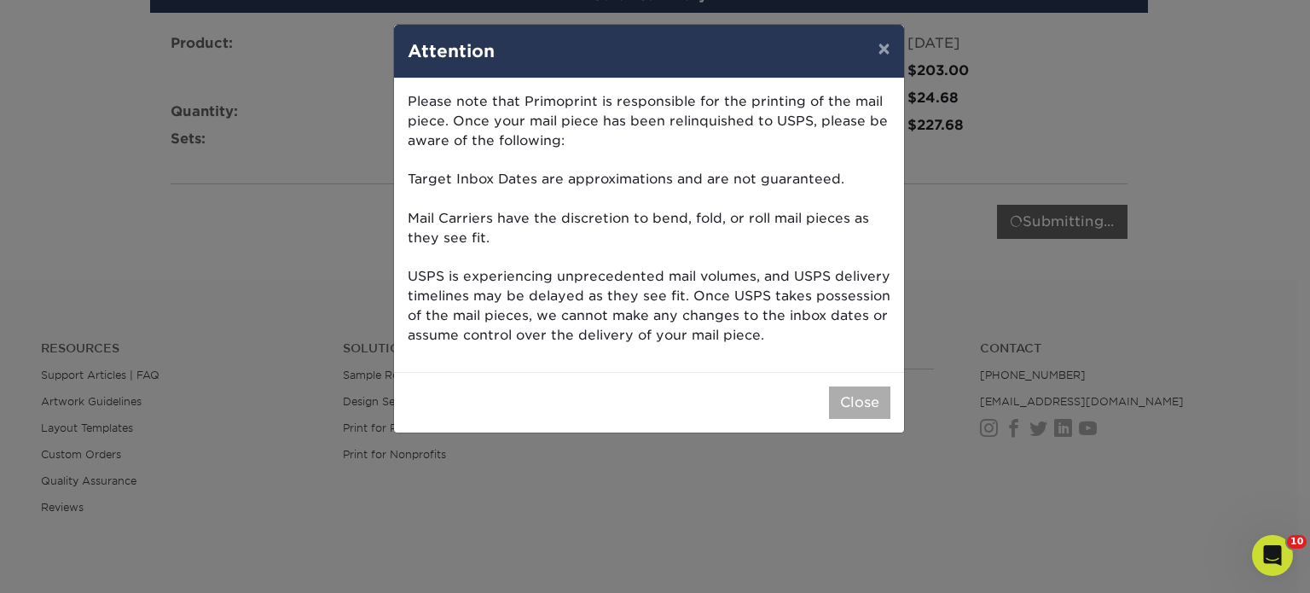
drag, startPoint x: 859, startPoint y: 380, endPoint x: 857, endPoint y: 397, distance: 17.2
click at [857, 395] on div "Close" at bounding box center [649, 402] width 510 height 61
click at [857, 397] on button "Close" at bounding box center [859, 402] width 61 height 32
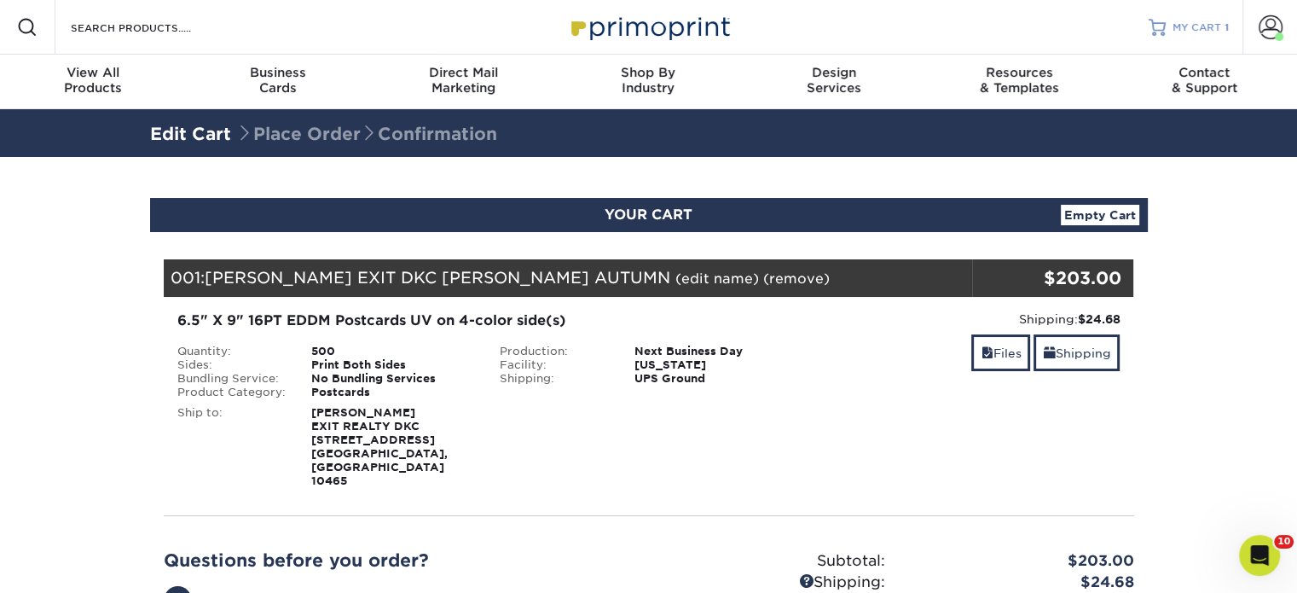
click at [1197, 38] on link "MY CART 1" at bounding box center [1188, 27] width 80 height 55
click at [1269, 26] on span at bounding box center [1270, 27] width 24 height 24
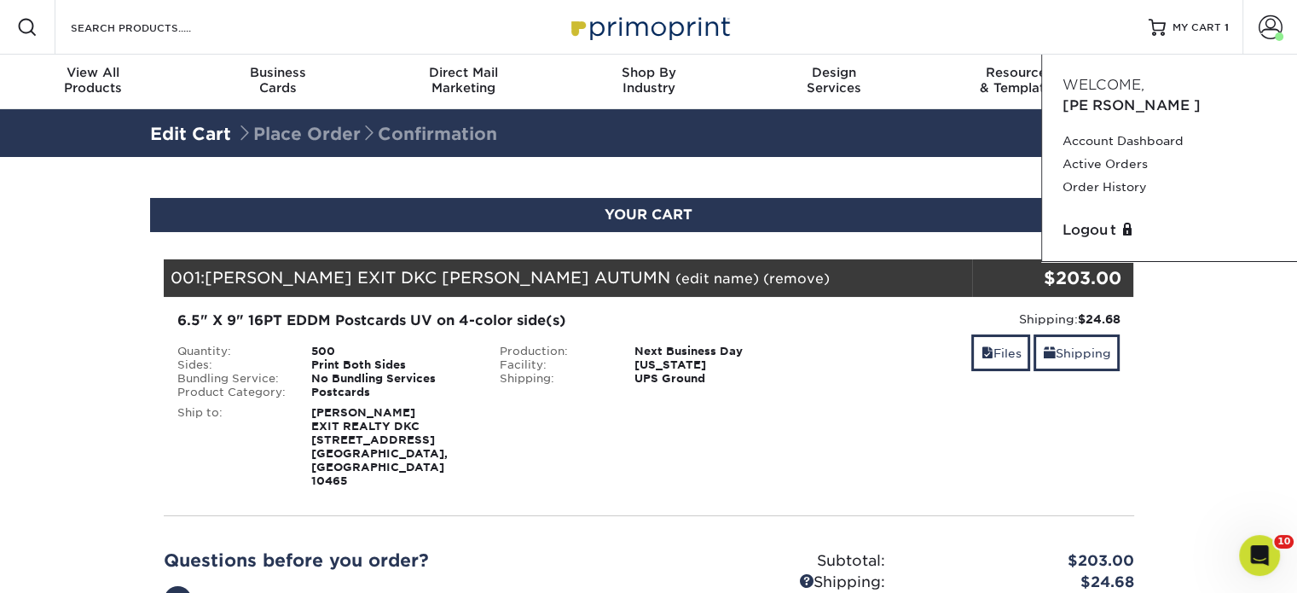
click at [819, 228] on div "YOUR CART Empty Cart" at bounding box center [649, 215] width 998 height 34
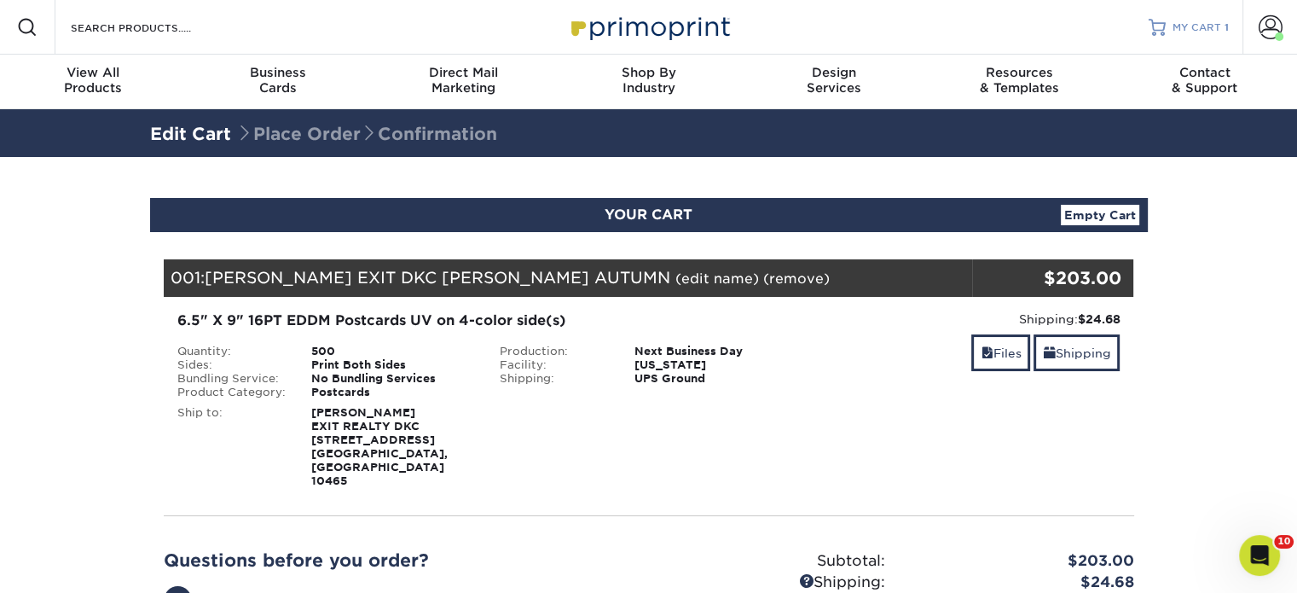
click at [1221, 22] on div "MY CART 1" at bounding box center [1200, 27] width 56 height 14
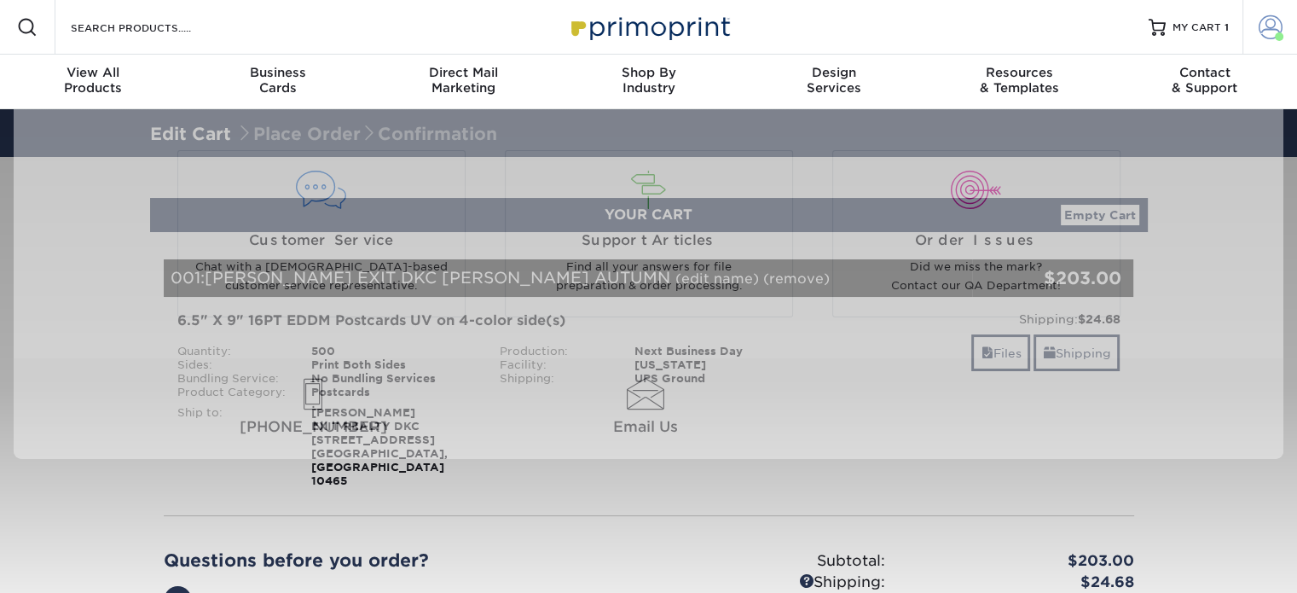
click at [1270, 34] on span at bounding box center [1270, 27] width 24 height 24
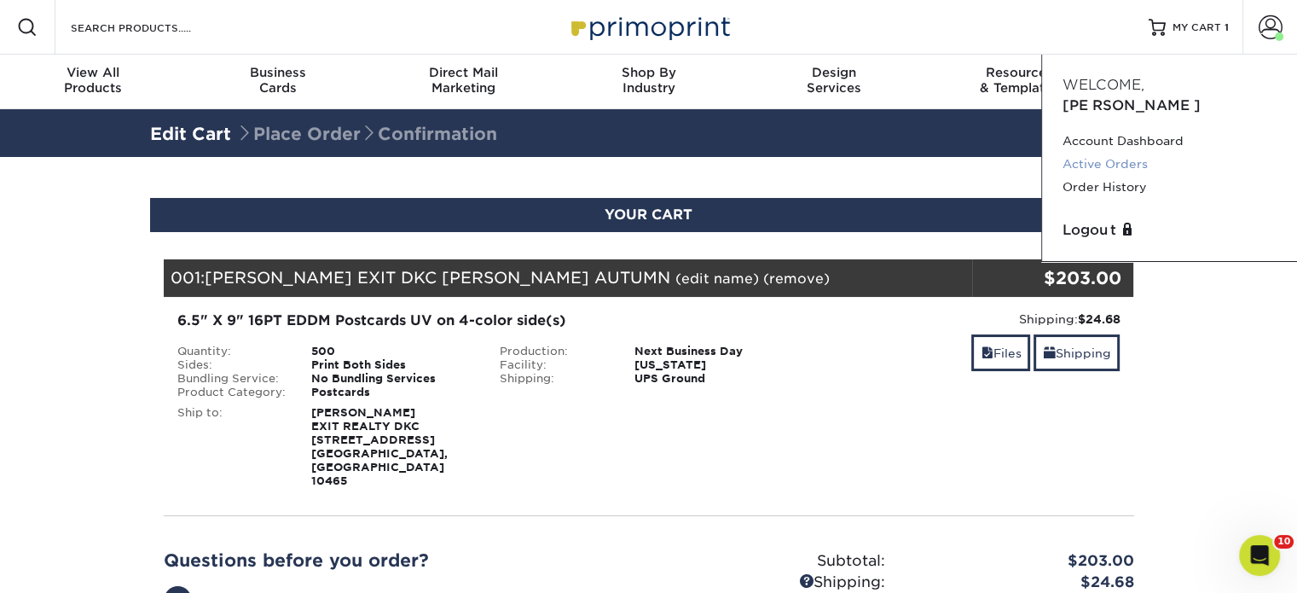
click at [1122, 153] on link "Active Orders" at bounding box center [1169, 164] width 214 height 23
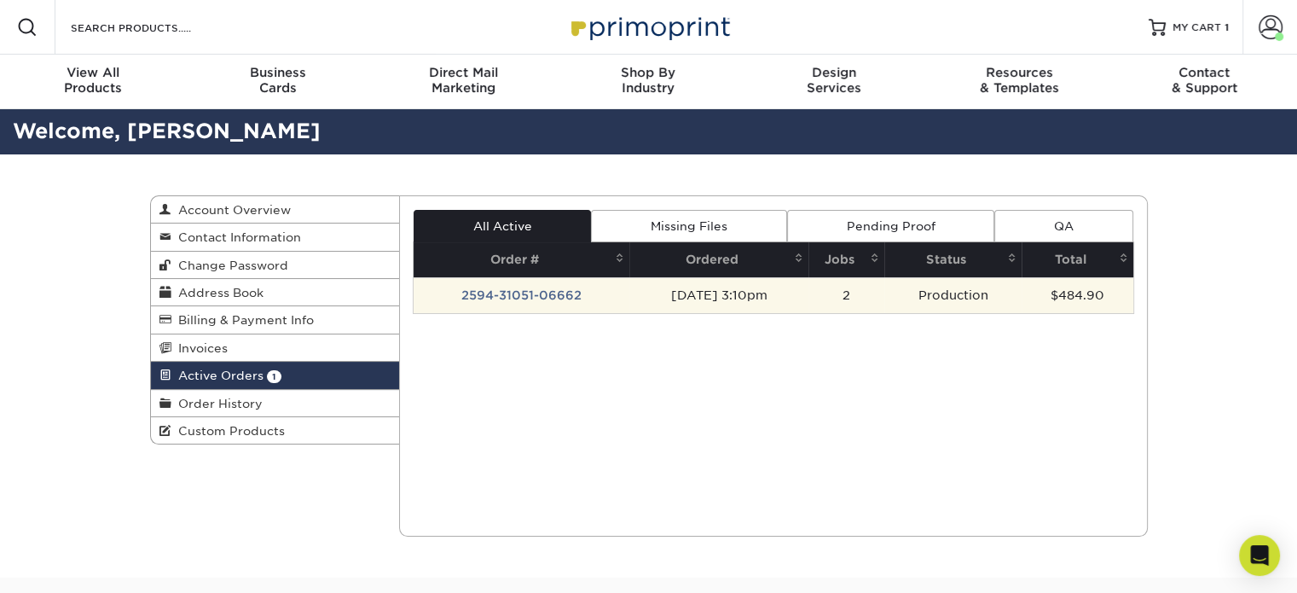
click at [541, 292] on td "2594-31051-06662" at bounding box center [522, 295] width 216 height 36
